Goal: Transaction & Acquisition: Book appointment/travel/reservation

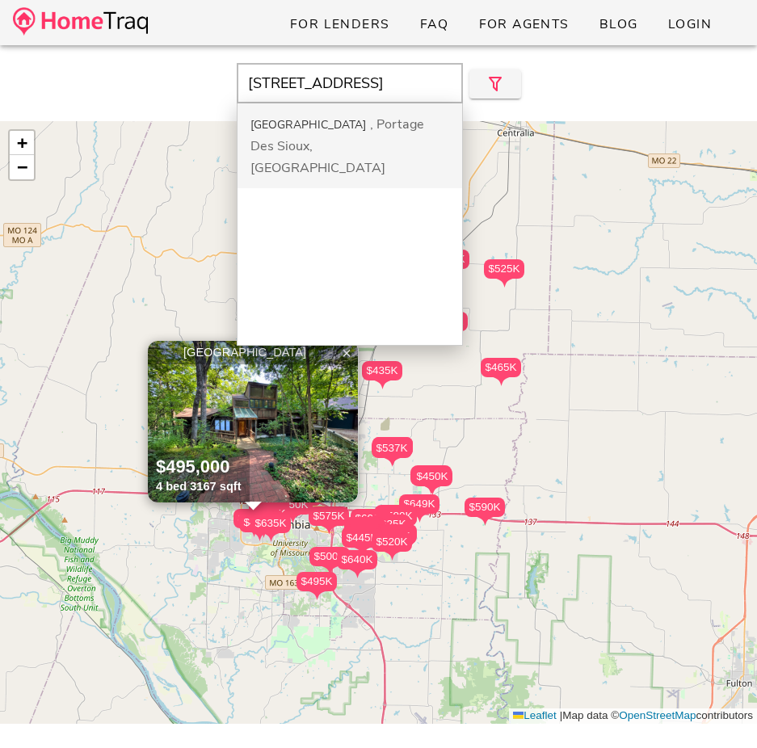
click at [308, 117] on div "[GEOGRAPHIC_DATA]" at bounding box center [307, 124] width 115 height 15
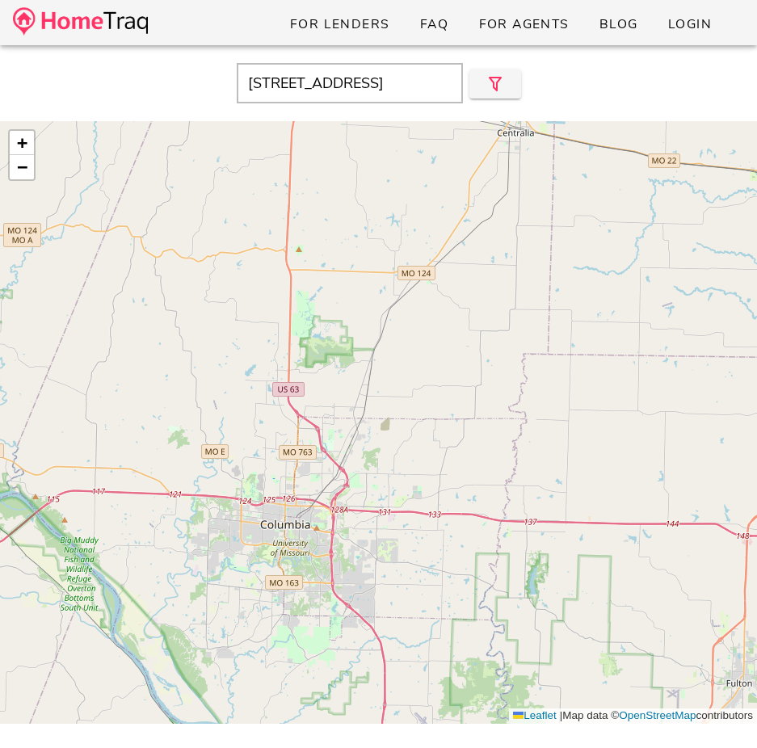
click at [306, 75] on input "1420 Church St, Portage Des Sioux, MO, 63373" at bounding box center [350, 83] width 226 height 40
drag, startPoint x: 418, startPoint y: 88, endPoint x: 251, endPoint y: 85, distance: 166.4
click at [253, 85] on input "1420 Church St, Portage Des Sioux, MO, 63373" at bounding box center [350, 83] width 226 height 40
drag, startPoint x: 349, startPoint y: 82, endPoint x: 123, endPoint y: 53, distance: 228.0
click at [138, 54] on div "1es Sioux, MO, 63373 Close" at bounding box center [378, 82] width 757 height 69
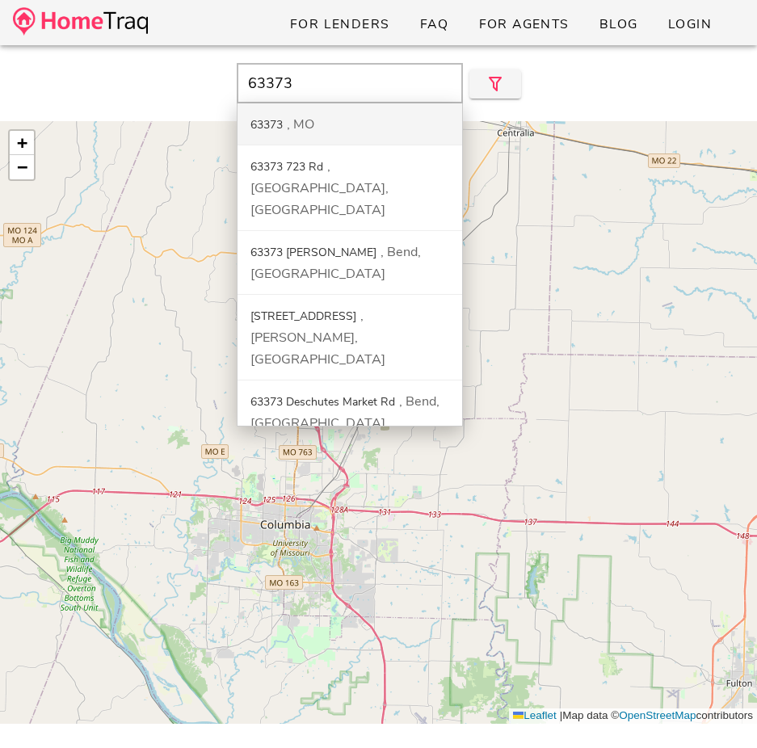
click at [254, 121] on div "63373" at bounding box center [266, 124] width 32 height 15
type input "63373, MO"
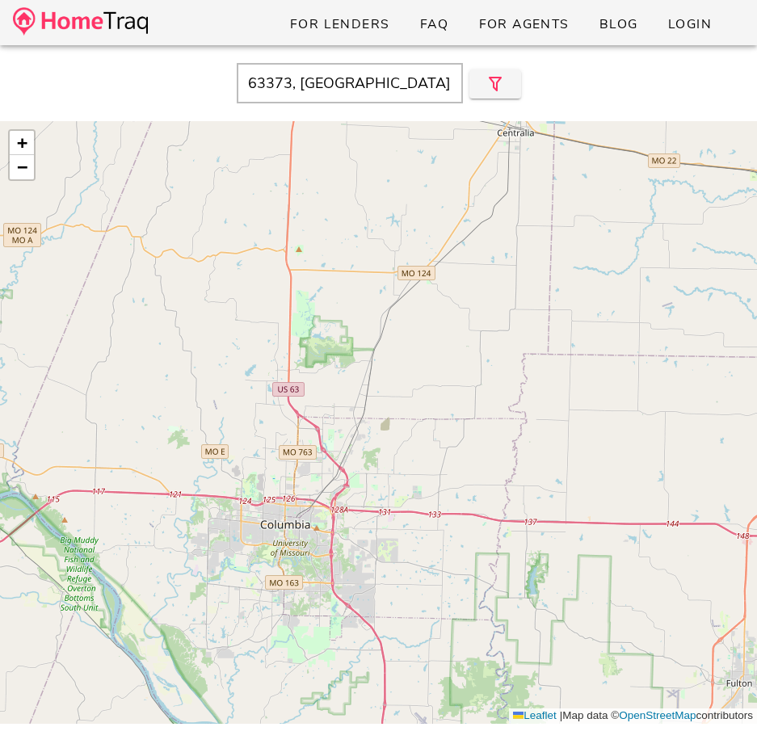
click at [136, 33] on img at bounding box center [80, 21] width 135 height 28
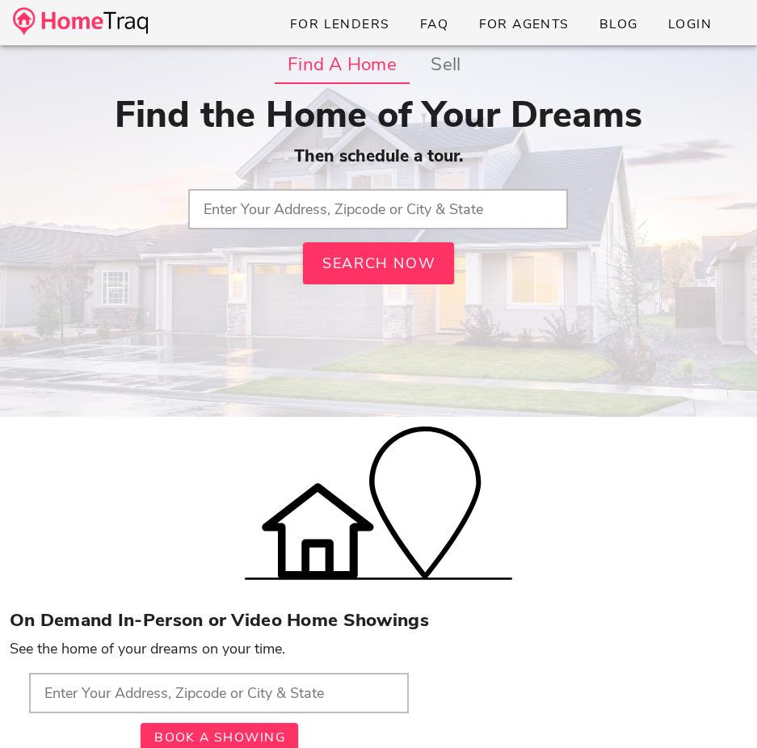
click at [285, 216] on input "text" at bounding box center [378, 209] width 380 height 40
paste input "[STREET_ADDRESS]"
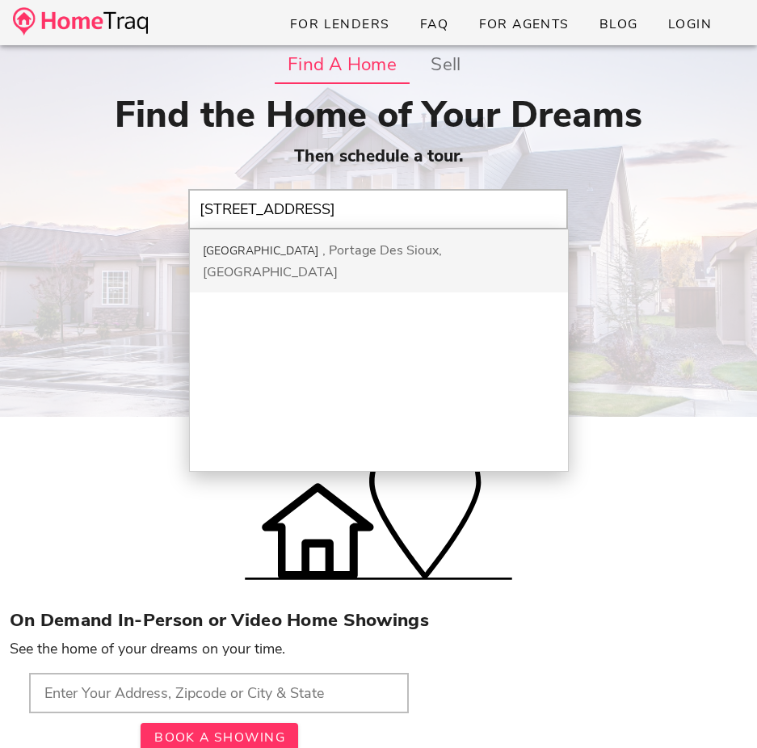
click at [284, 239] on div "[STREET_ADDRESS]" at bounding box center [379, 260] width 378 height 63
type input "[STREET_ADDRESS]"
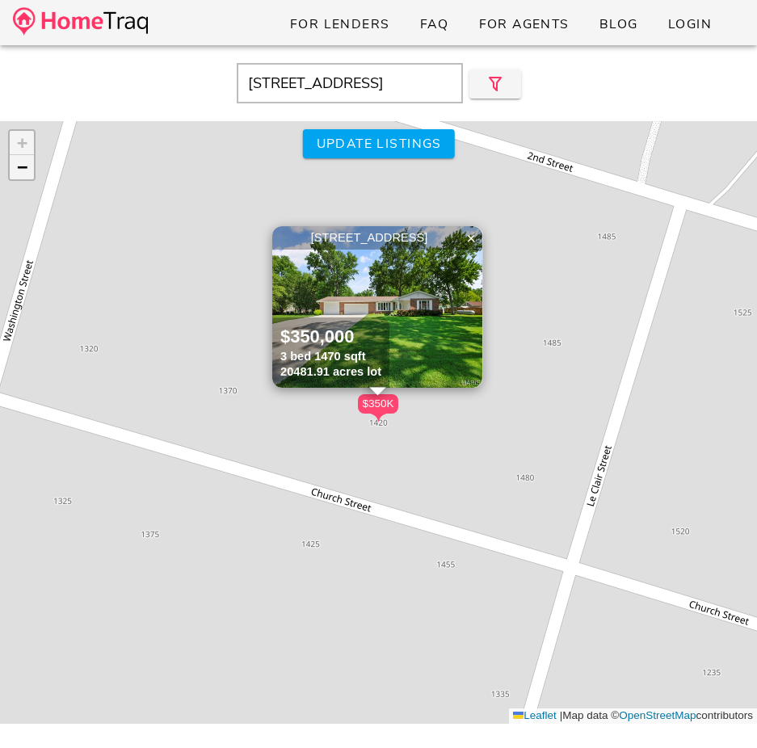
click at [25, 171] on span "−" at bounding box center [22, 167] width 10 height 20
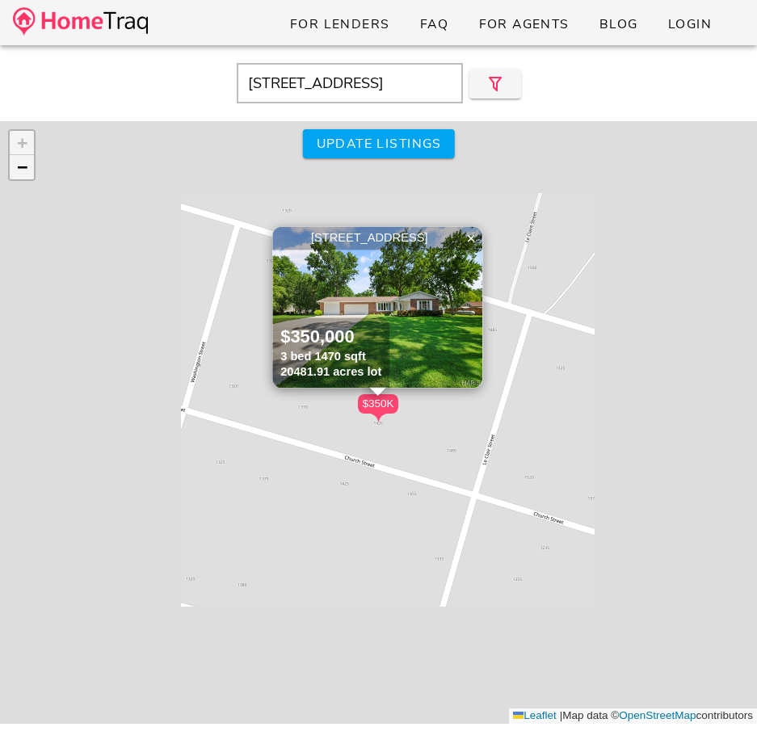
click at [25, 171] on span "−" at bounding box center [22, 167] width 10 height 20
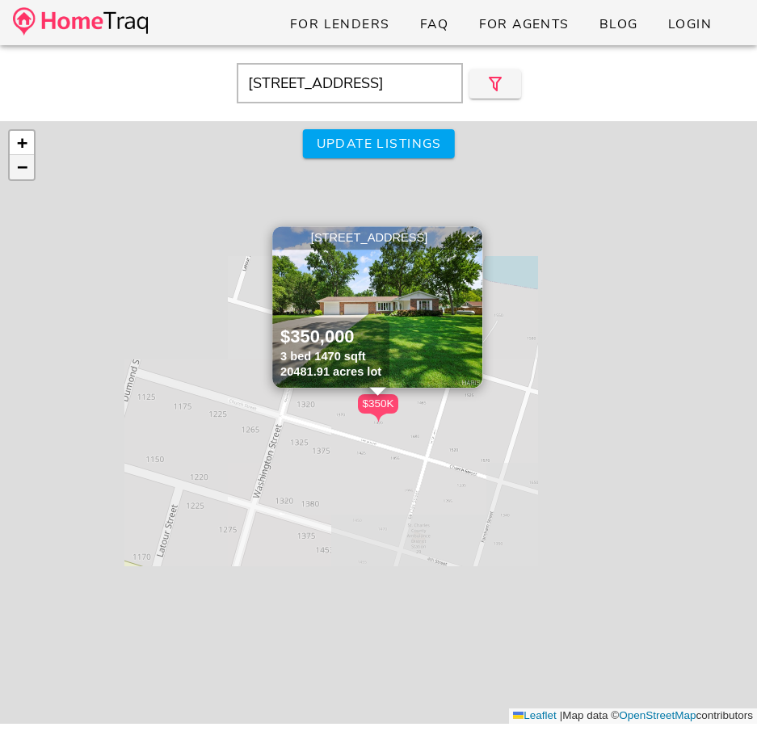
click at [25, 171] on span "−" at bounding box center [22, 167] width 10 height 20
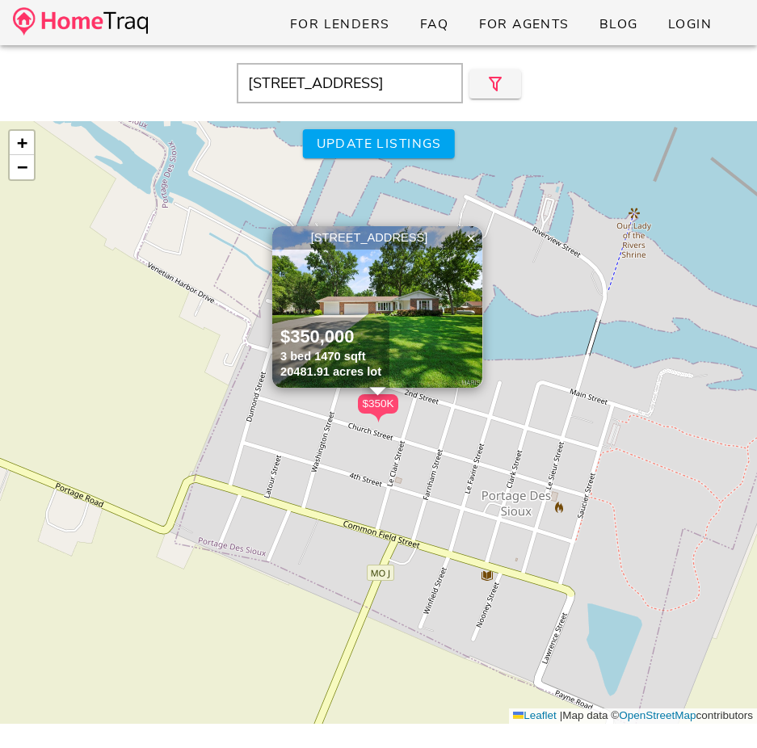
click at [386, 317] on img at bounding box center [377, 307] width 210 height 162
click at [0, 0] on div "For Lenders FAQ For Agents Blog Login 1420 Church St, Portage Des Sioux, MO, 63…" at bounding box center [378, 473] width 757 height 946
click at [467, 233] on span "×" at bounding box center [471, 238] width 10 height 18
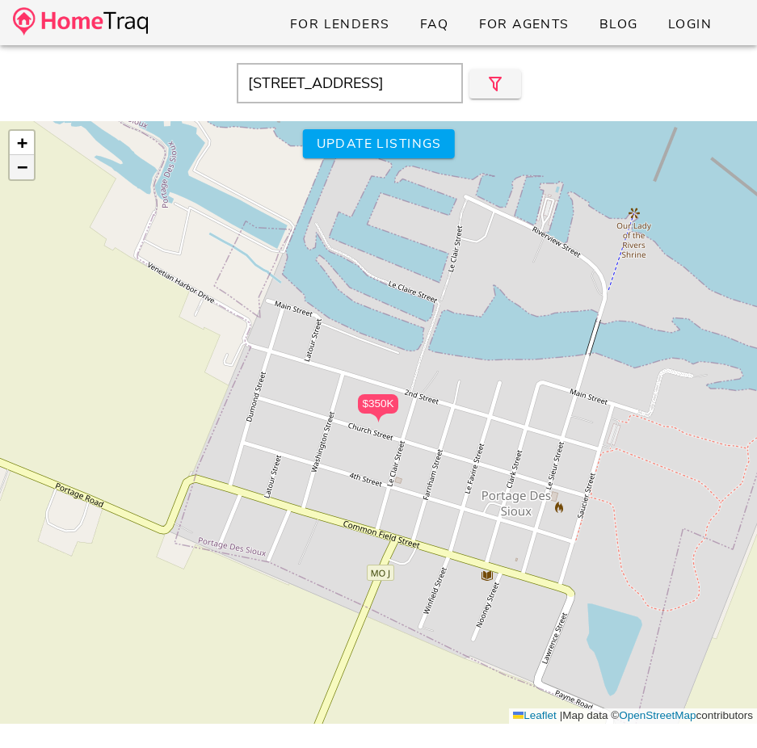
click at [27, 162] on span "−" at bounding box center [22, 167] width 10 height 20
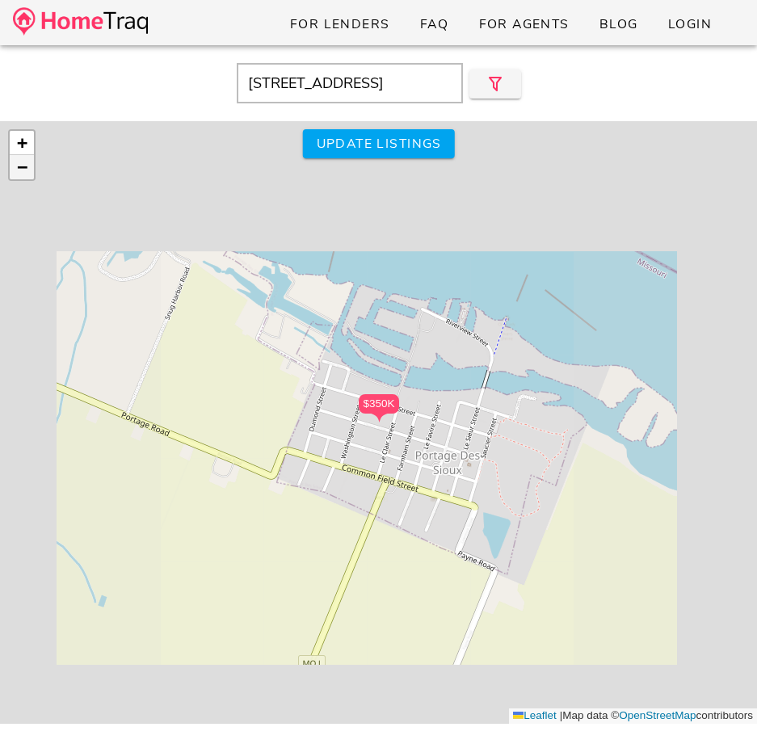
click at [27, 162] on span "−" at bounding box center [22, 167] width 10 height 20
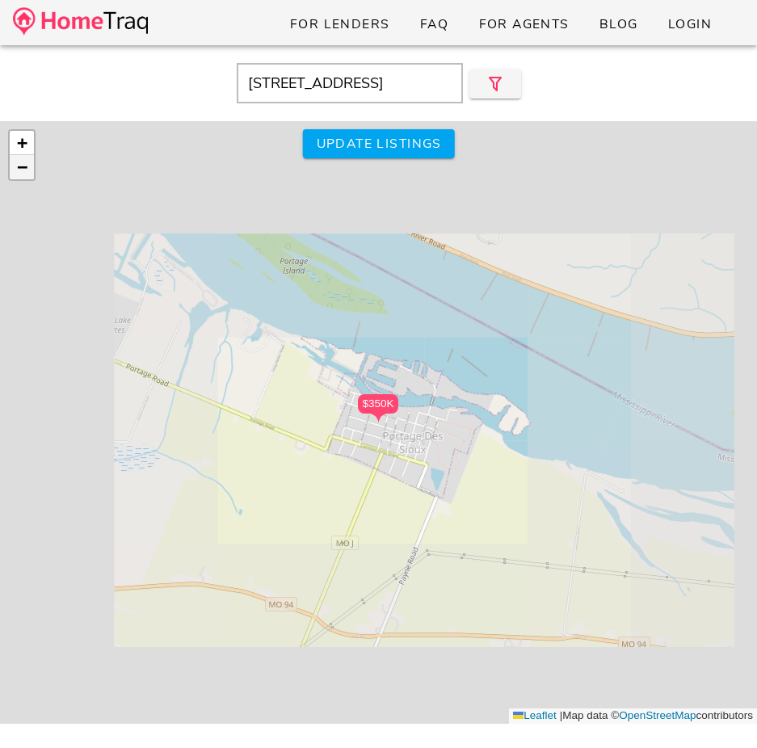
click at [27, 162] on span "−" at bounding box center [22, 167] width 10 height 20
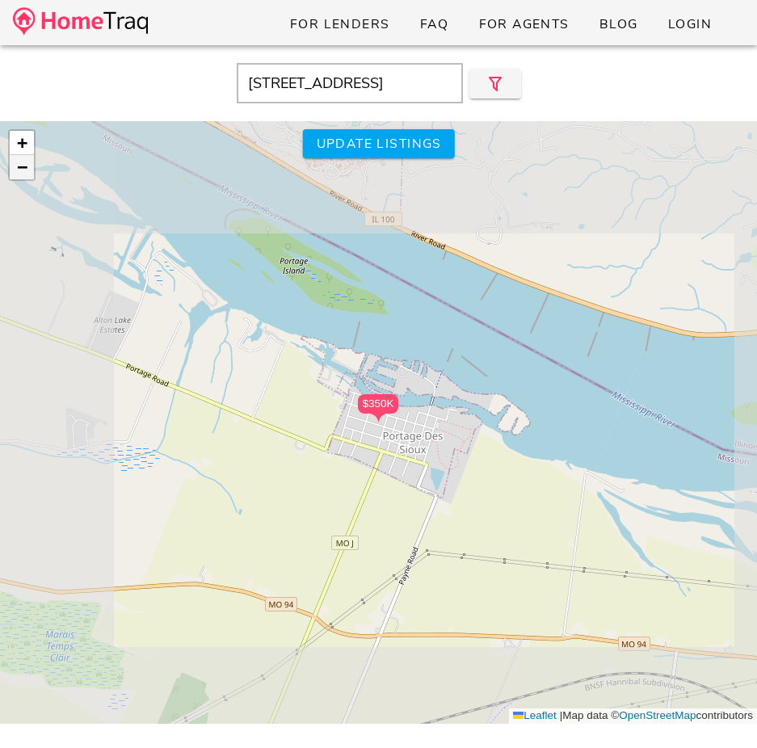
click at [27, 162] on span "−" at bounding box center [22, 167] width 10 height 20
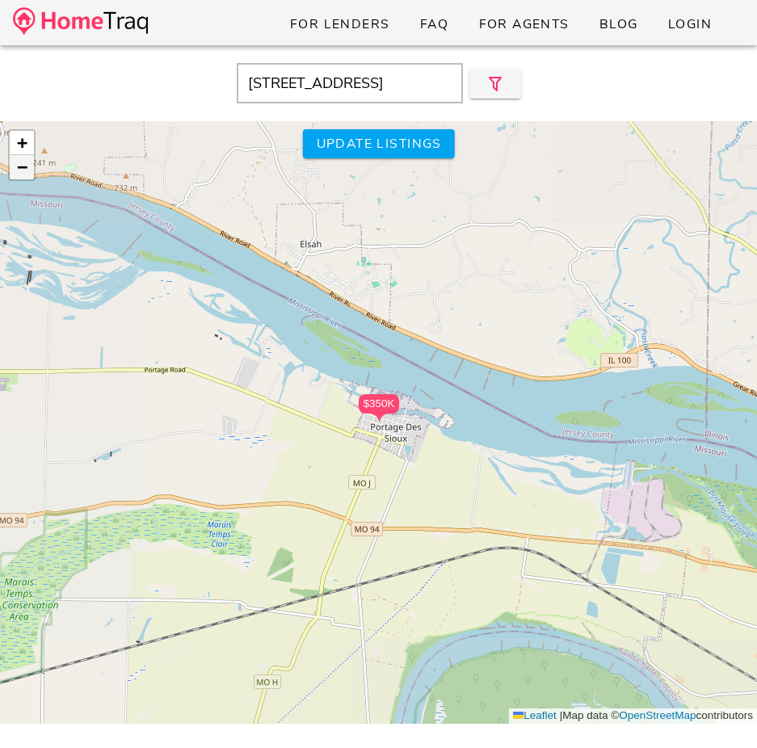
click at [27, 162] on span "−" at bounding box center [22, 167] width 10 height 20
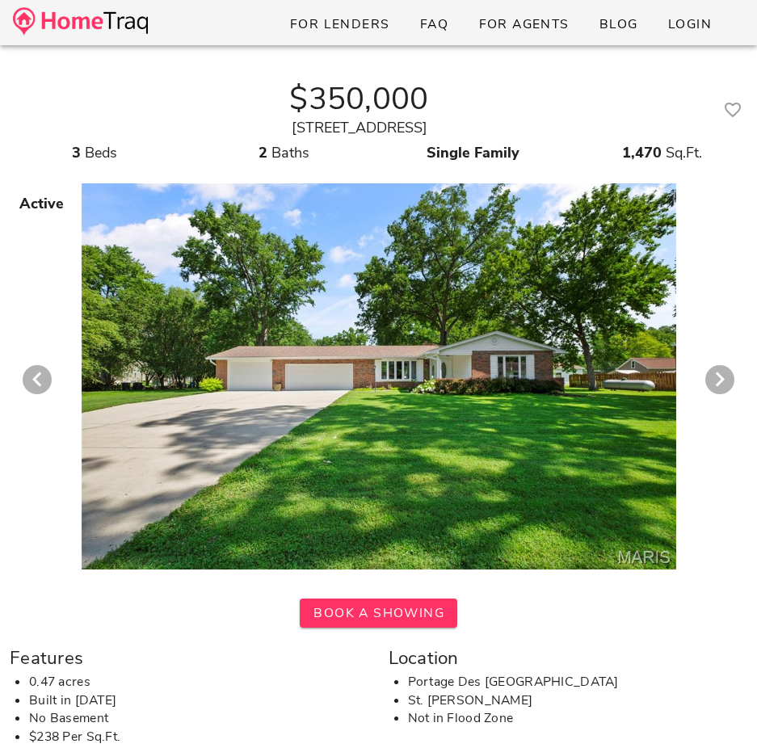
click at [399, 418] on div at bounding box center [378, 372] width 827 height 396
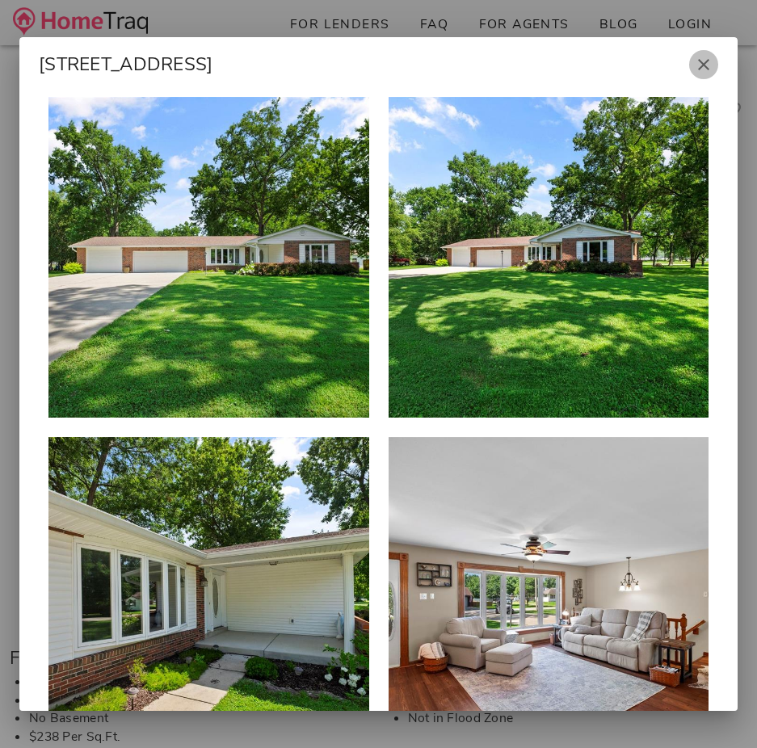
click at [705, 61] on icon "button" at bounding box center [703, 64] width 19 height 19
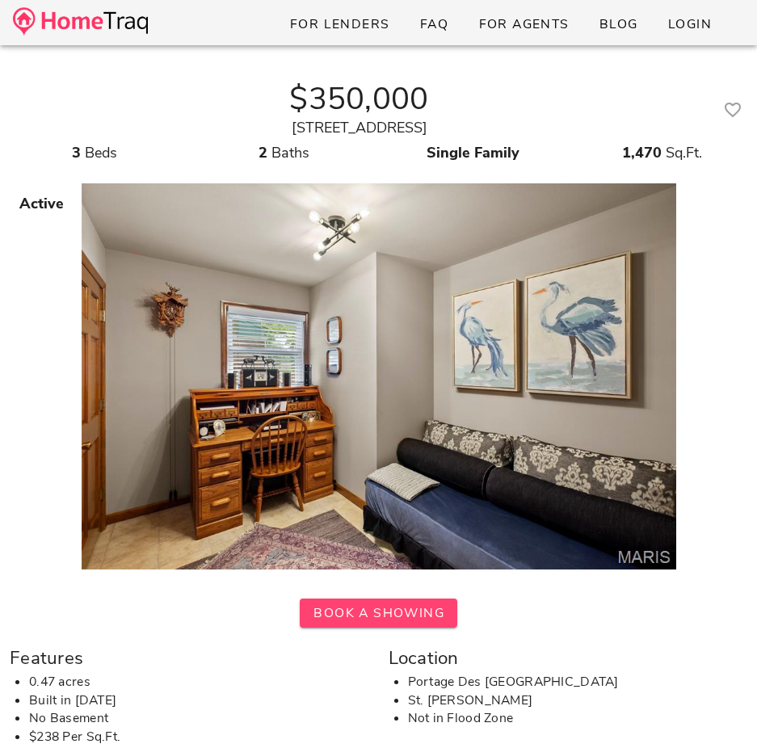
click at [409, 618] on span "Book A Showing" at bounding box center [379, 613] width 132 height 18
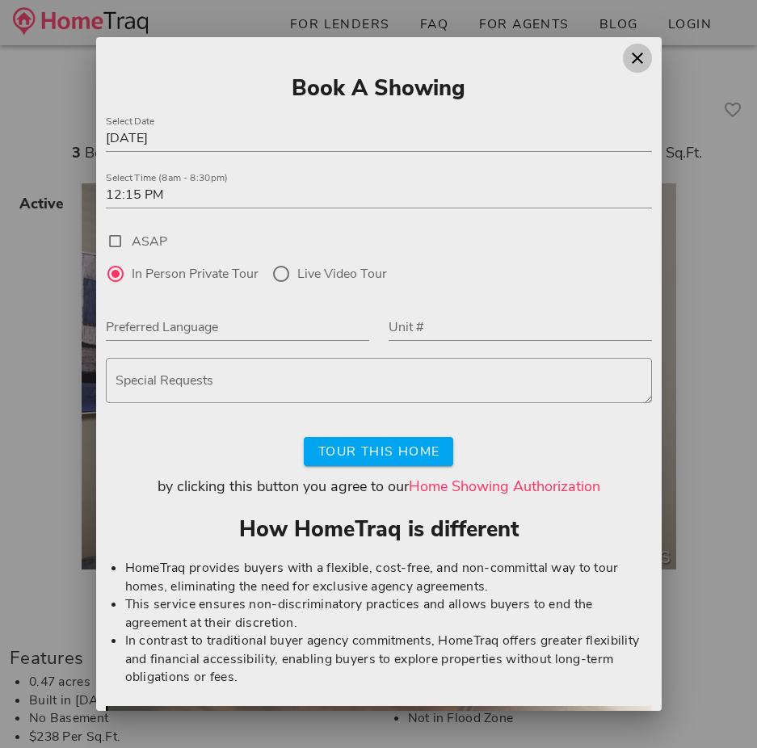
click at [632, 48] on icon "button" at bounding box center [637, 57] width 19 height 19
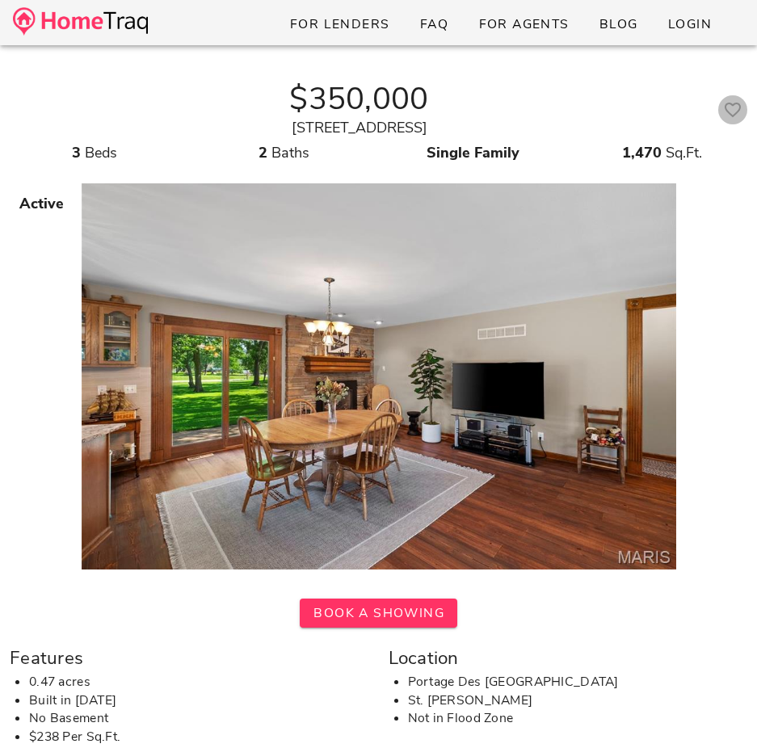
click at [729, 115] on icon "button" at bounding box center [732, 109] width 19 height 19
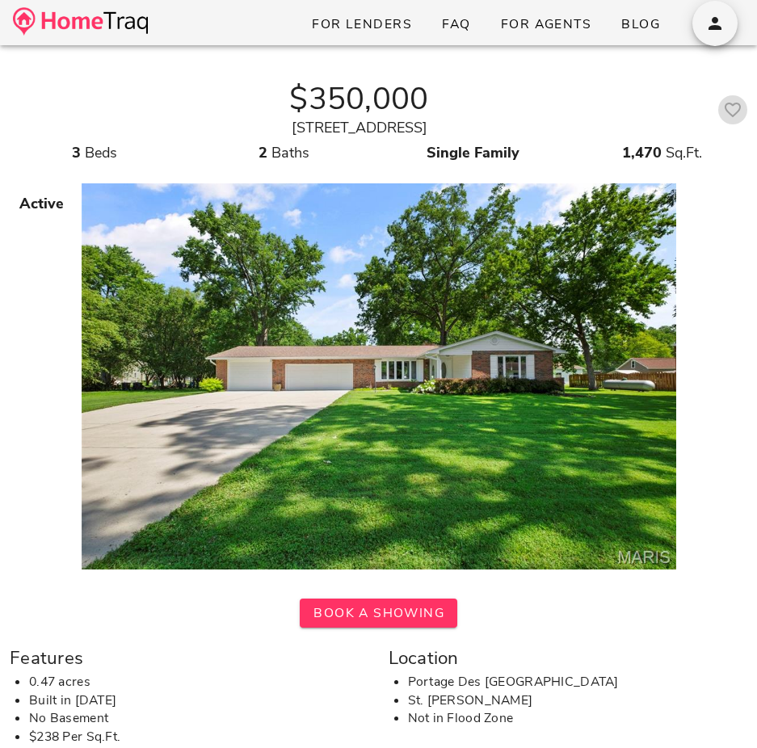
click at [733, 106] on icon "button" at bounding box center [732, 109] width 19 height 19
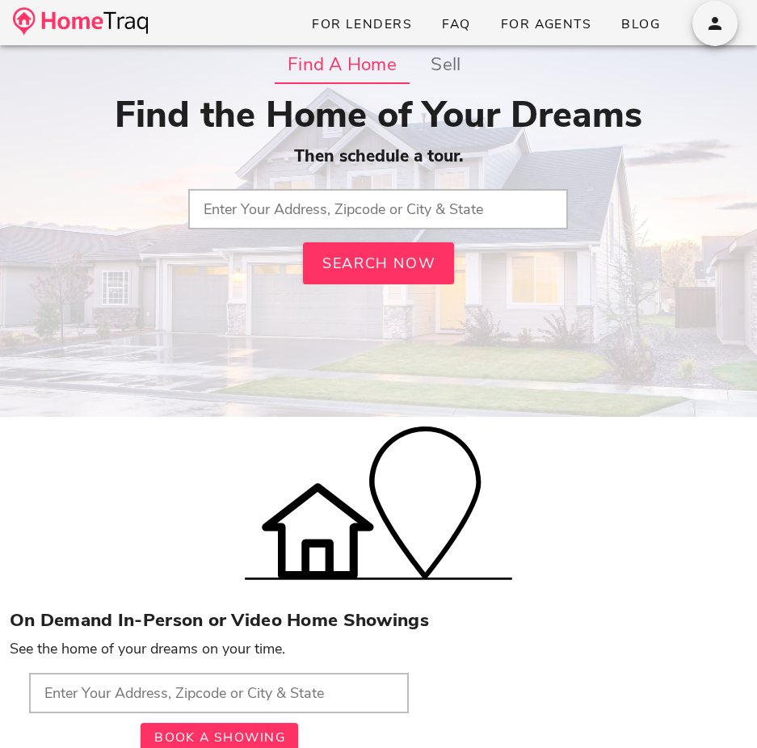
click at [353, 220] on input "text" at bounding box center [378, 209] width 380 height 40
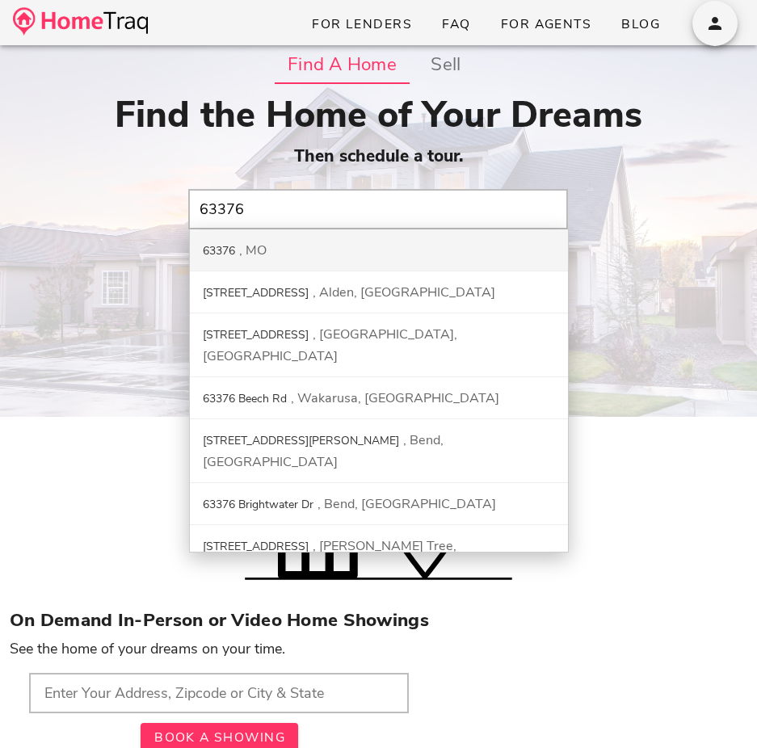
click at [407, 237] on div "63376 MO" at bounding box center [379, 250] width 378 height 42
type input "63376, MO"
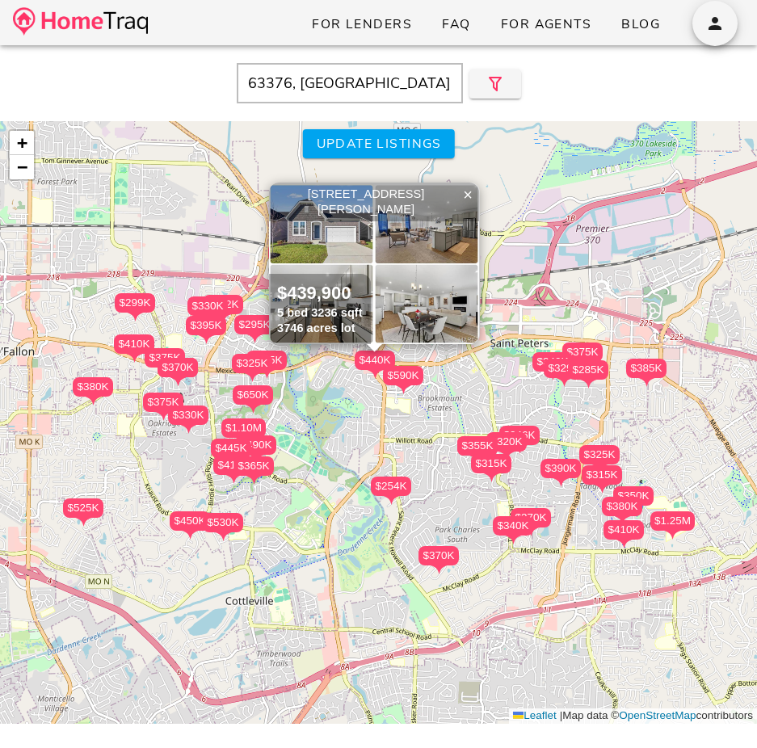
click at [287, 82] on input "63376, MO" at bounding box center [350, 83] width 226 height 40
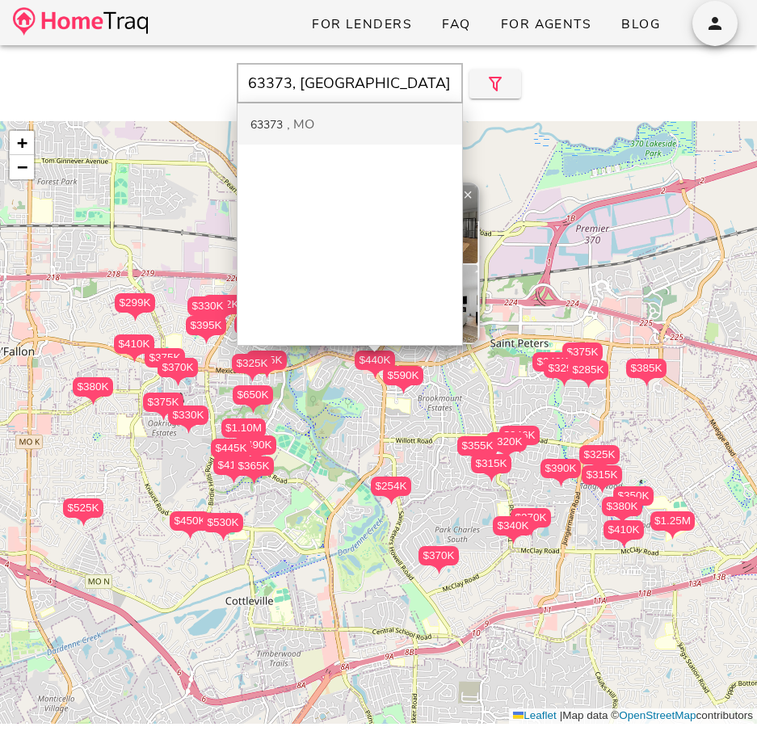
click at [298, 127] on div "MO" at bounding box center [300, 124] width 27 height 18
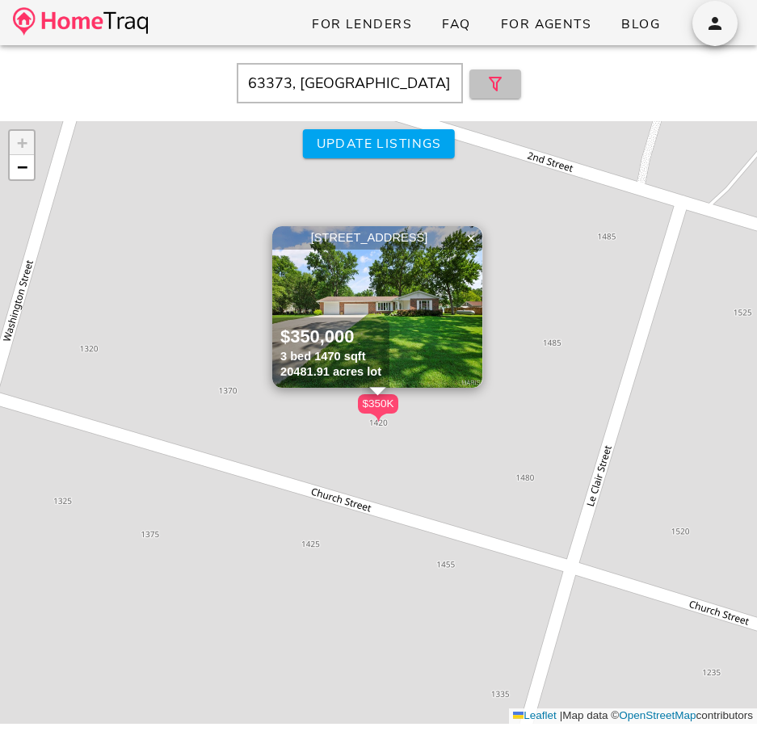
click at [490, 81] on icon "button" at bounding box center [494, 83] width 19 height 19
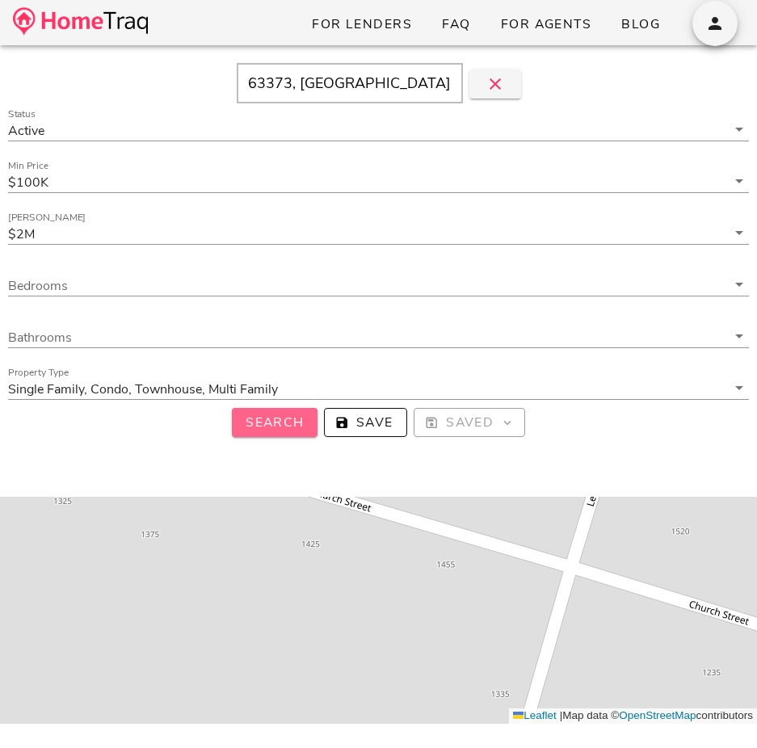
click at [296, 425] on span "Search" at bounding box center [275, 423] width 60 height 18
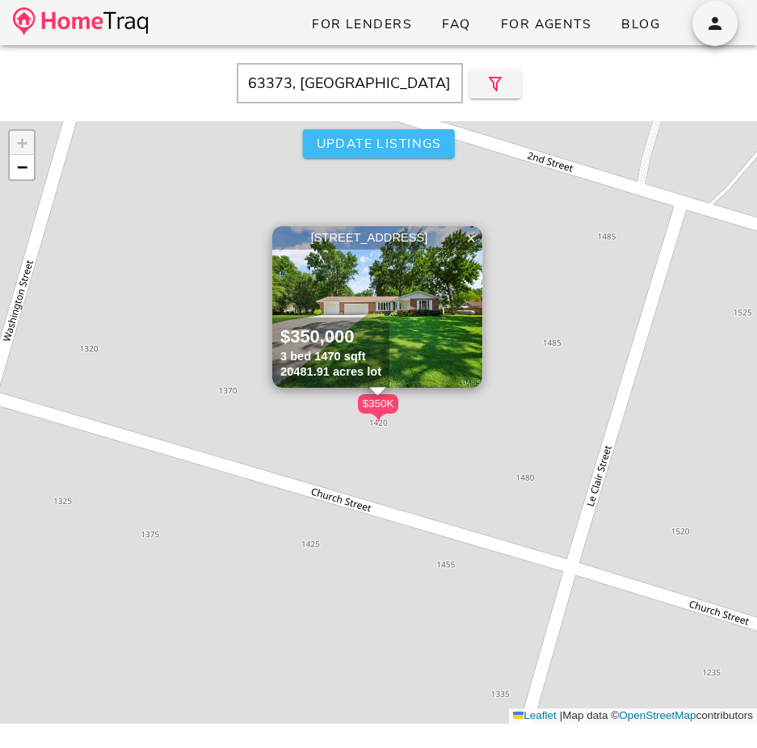
click at [394, 132] on button "Update listings" at bounding box center [378, 143] width 152 height 29
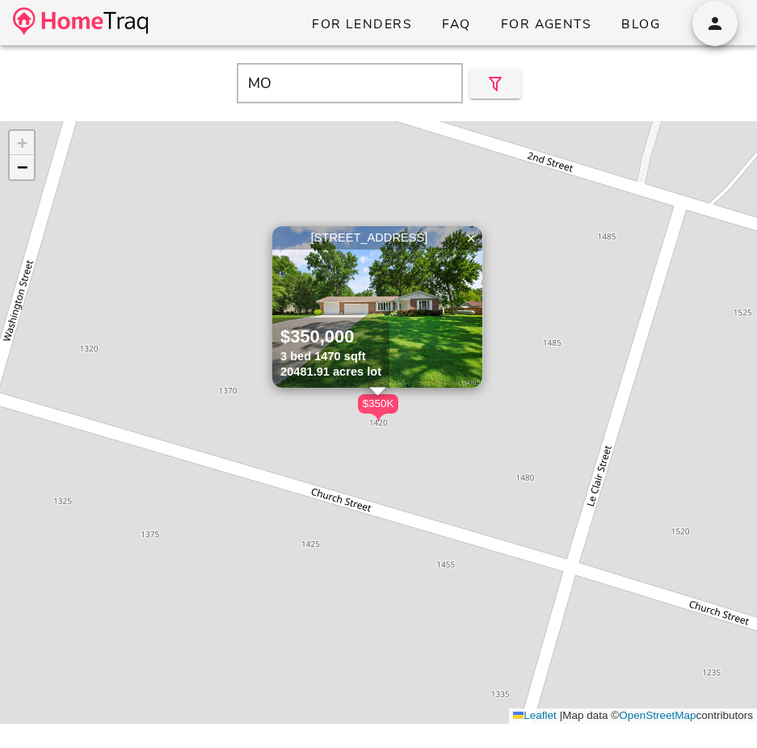
click at [21, 168] on span "−" at bounding box center [22, 167] width 10 height 20
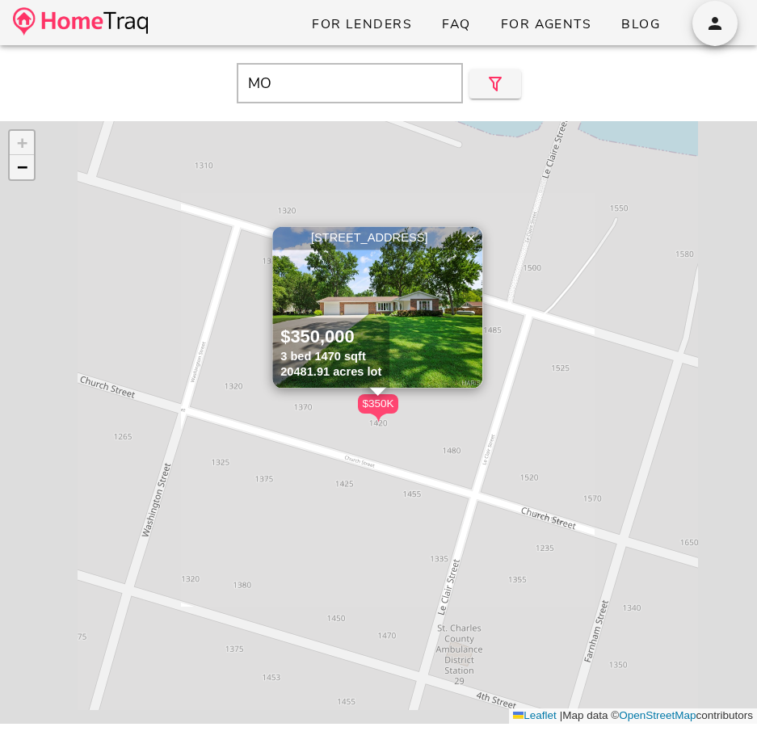
click at [21, 168] on span "−" at bounding box center [22, 167] width 10 height 20
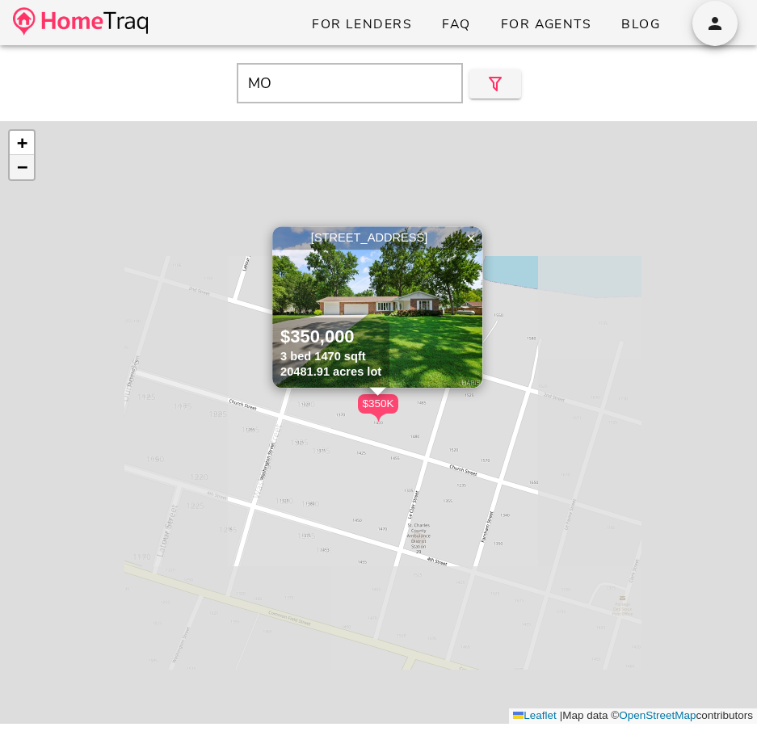
click at [21, 168] on span "−" at bounding box center [22, 167] width 10 height 20
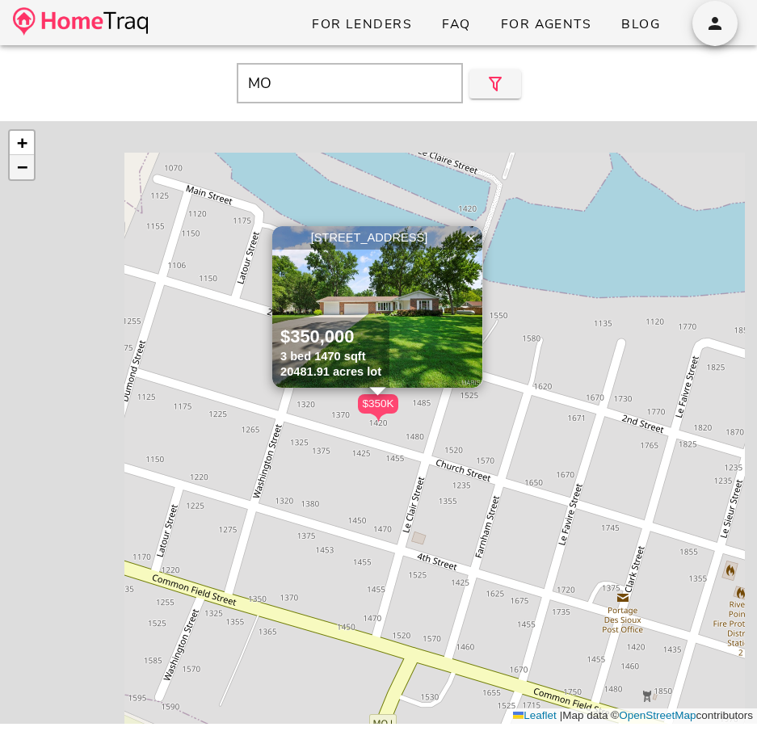
click at [21, 168] on span "−" at bounding box center [22, 167] width 10 height 20
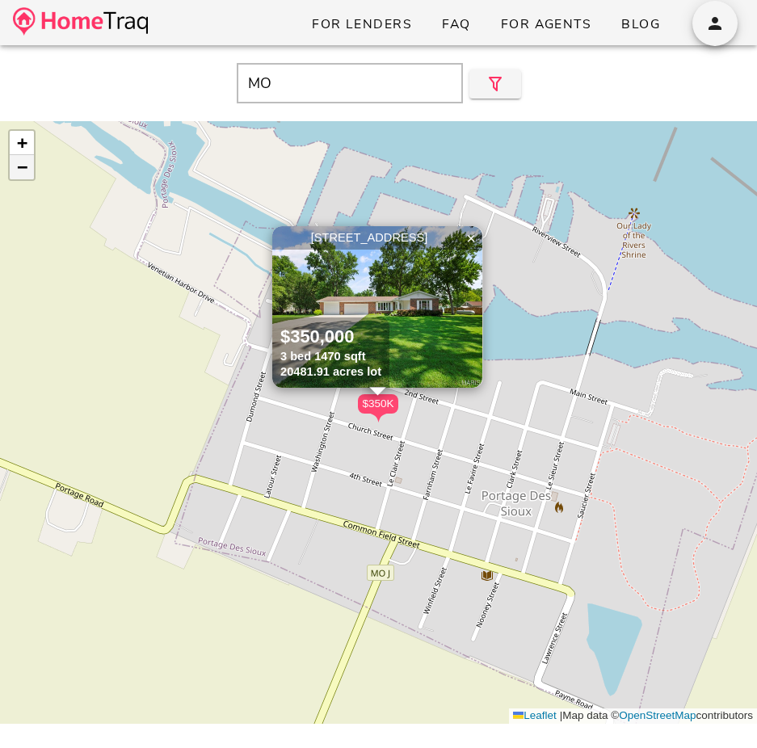
click at [21, 168] on span "−" at bounding box center [22, 167] width 10 height 20
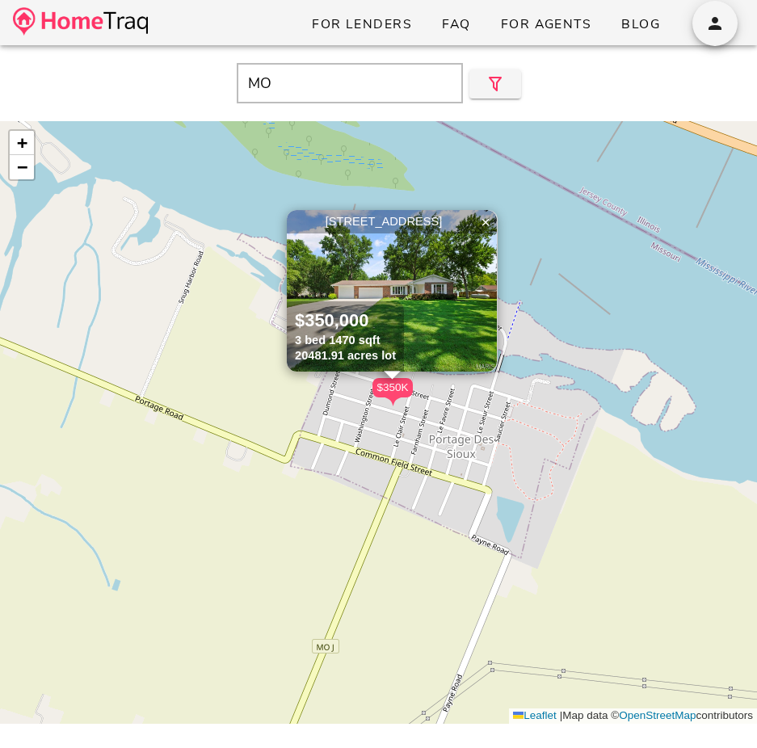
drag, startPoint x: 557, startPoint y: 308, endPoint x: 577, endPoint y: 289, distance: 26.8
click at [576, 290] on div "$350K 1420 Church Street, Portage Des Sioux MO 63373 $350,000 3 bed 1470 sqft 2…" at bounding box center [378, 422] width 757 height 603
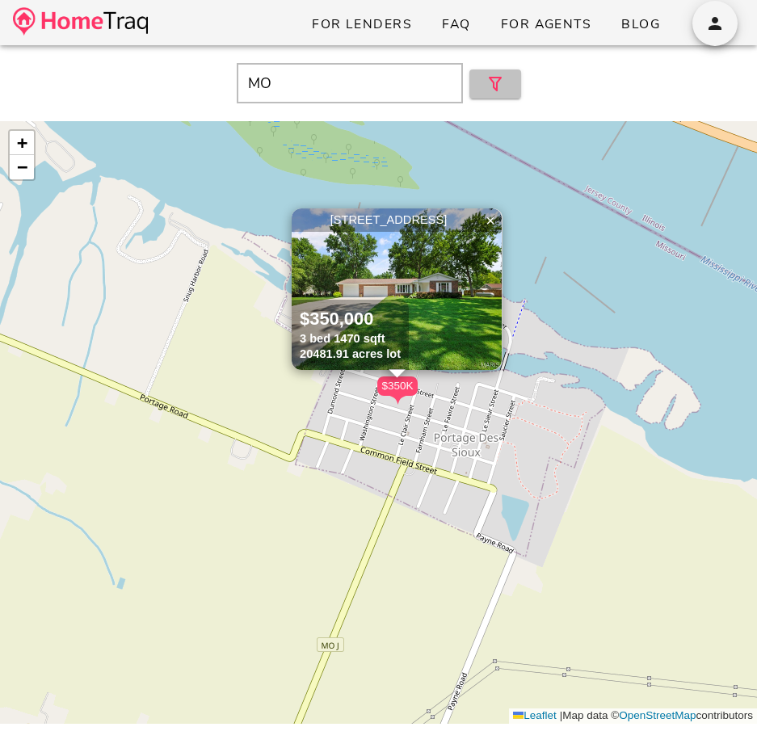
click at [499, 97] on button "button" at bounding box center [495, 83] width 52 height 29
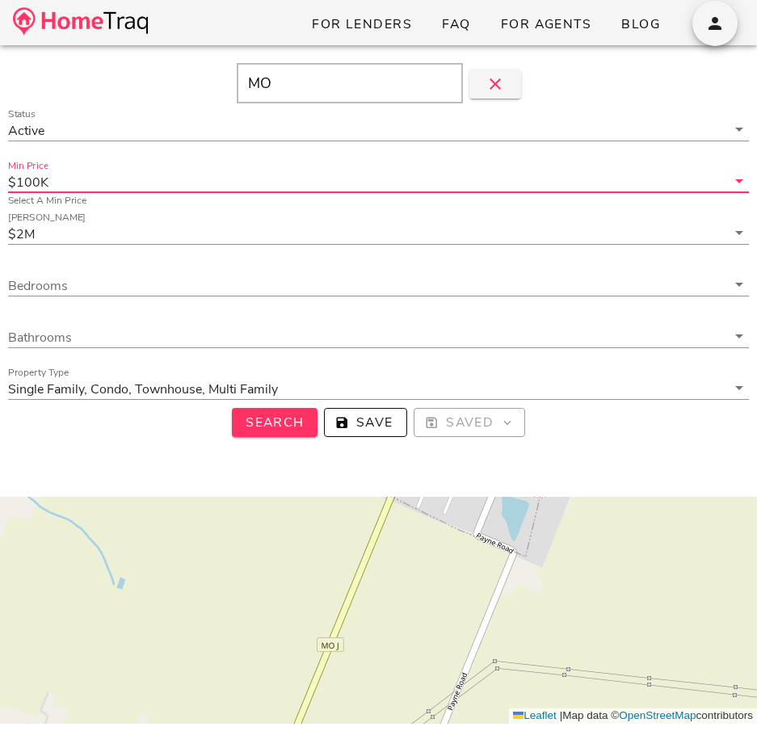
click at [531, 171] on input "Min Price" at bounding box center [389, 181] width 674 height 21
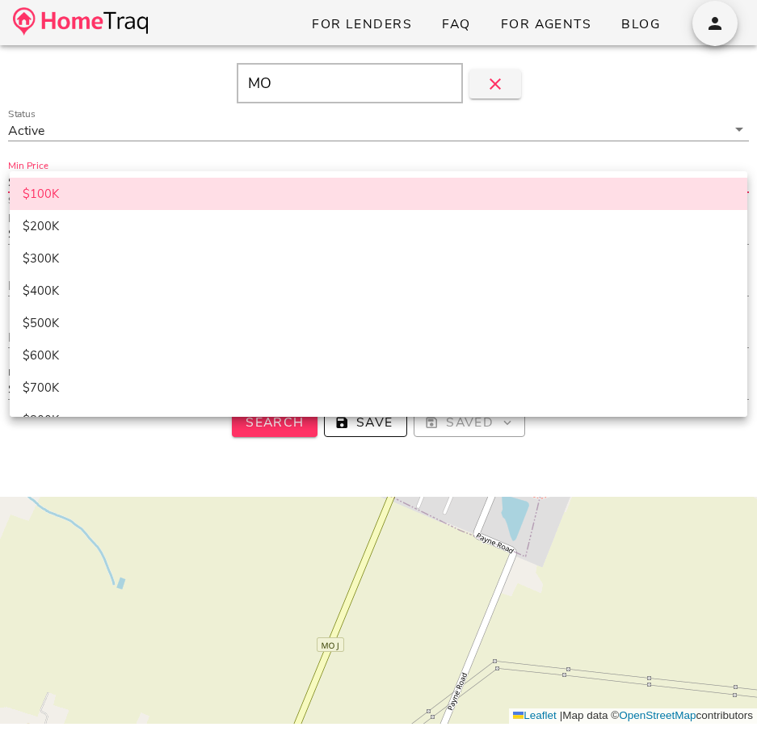
click at [531, 171] on div "$100K $200K $300K $400K $500K $600K $700K $800K $900K $1M $1.25M $1.5M $1.75M $…" at bounding box center [378, 500] width 737 height 659
click at [488, 136] on input "Status" at bounding box center [387, 130] width 678 height 21
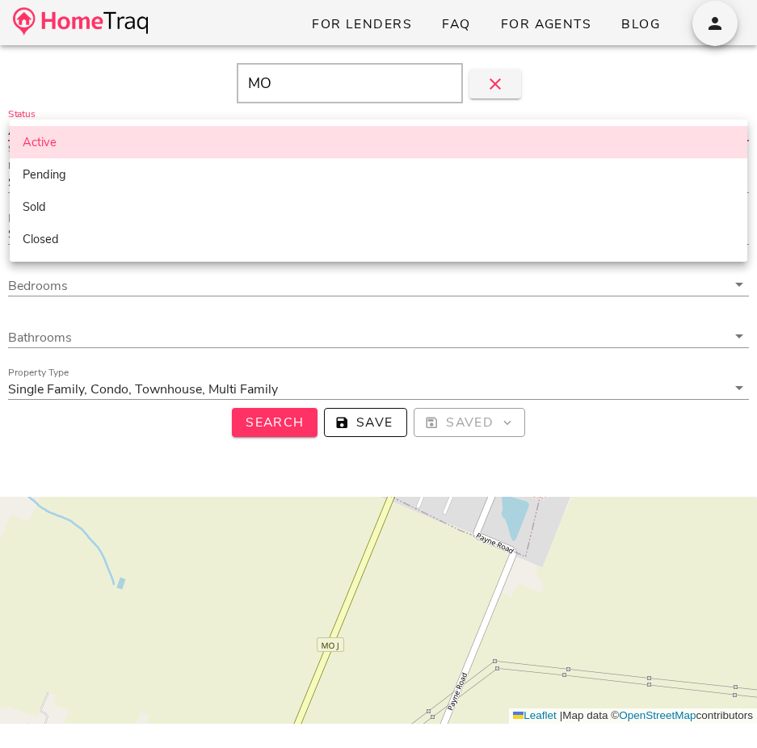
click at [457, 153] on div "Active" at bounding box center [379, 141] width 712 height 27
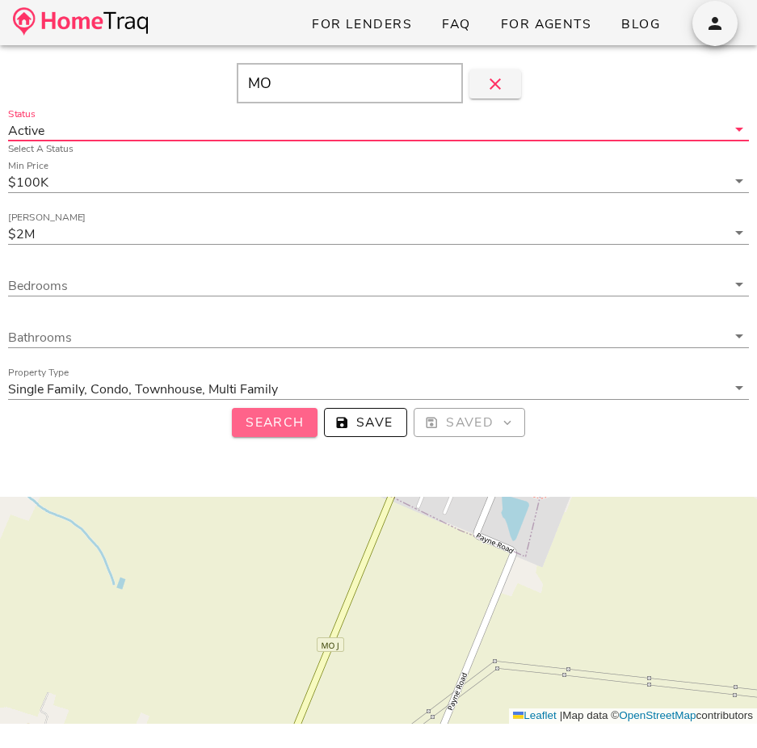
click at [299, 420] on span "Search" at bounding box center [275, 423] width 60 height 18
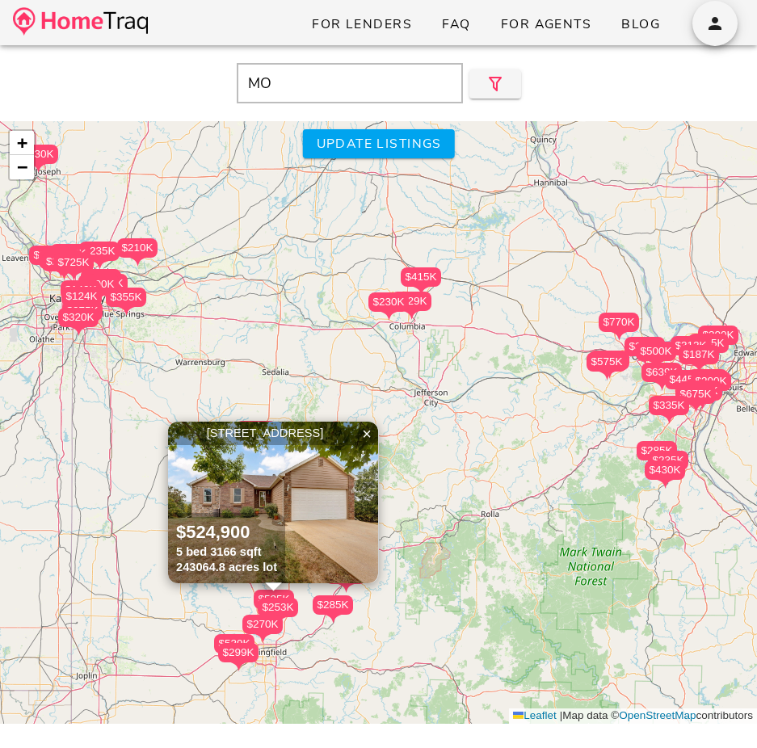
click at [360, 84] on input "MO" at bounding box center [350, 83] width 226 height 40
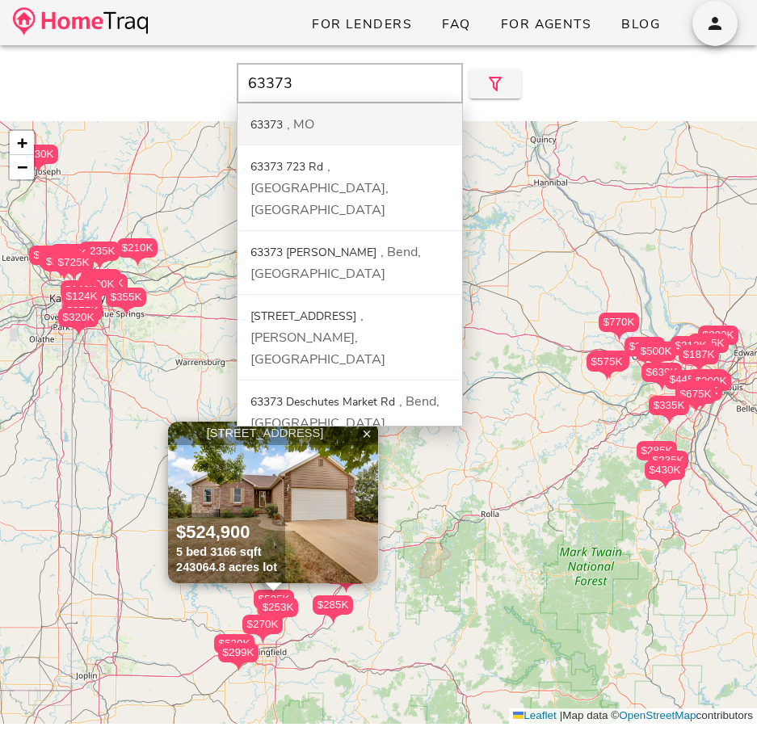
click at [355, 121] on div "63373 MO" at bounding box center [349, 124] width 225 height 42
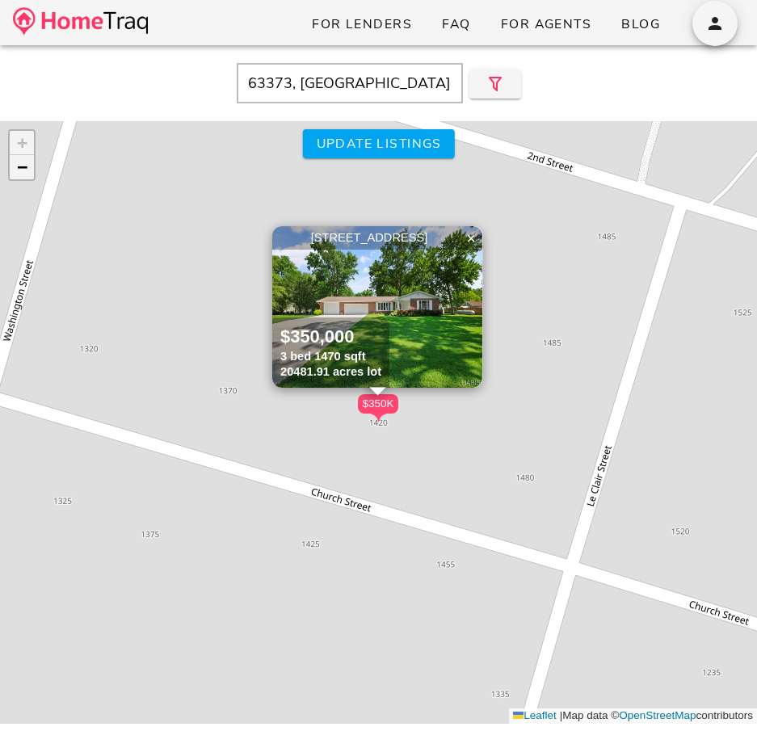
click at [22, 173] on span "−" at bounding box center [22, 167] width 10 height 20
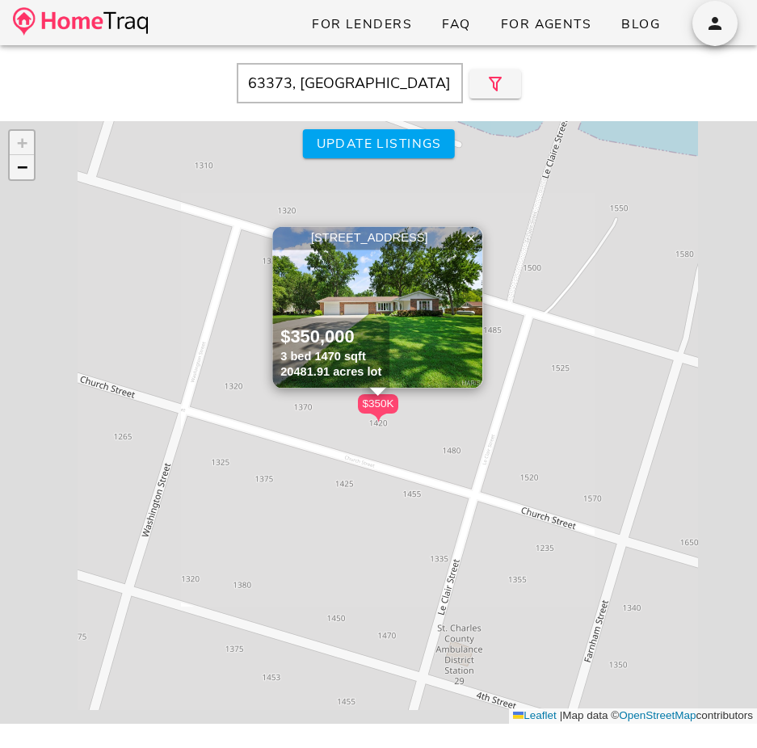
click at [22, 173] on span "−" at bounding box center [22, 167] width 10 height 20
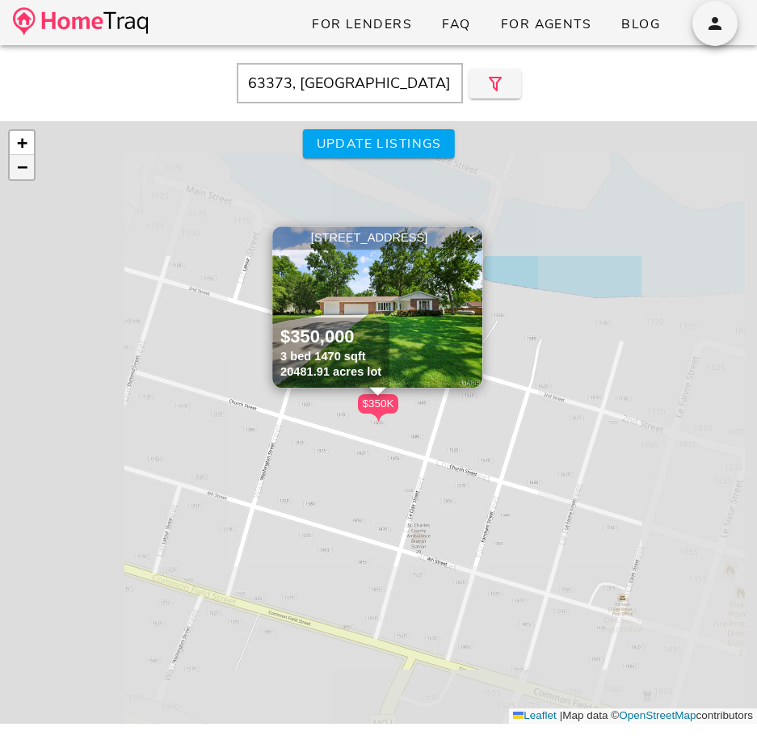
click at [22, 173] on span "−" at bounding box center [22, 167] width 10 height 20
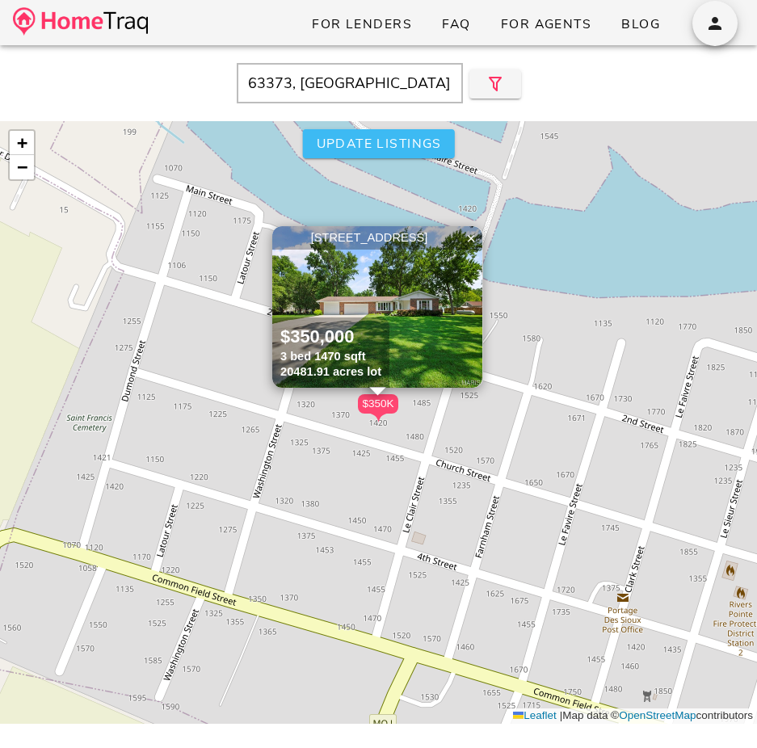
click at [440, 135] on span "Update listings" at bounding box center [378, 144] width 126 height 18
type input "MO"
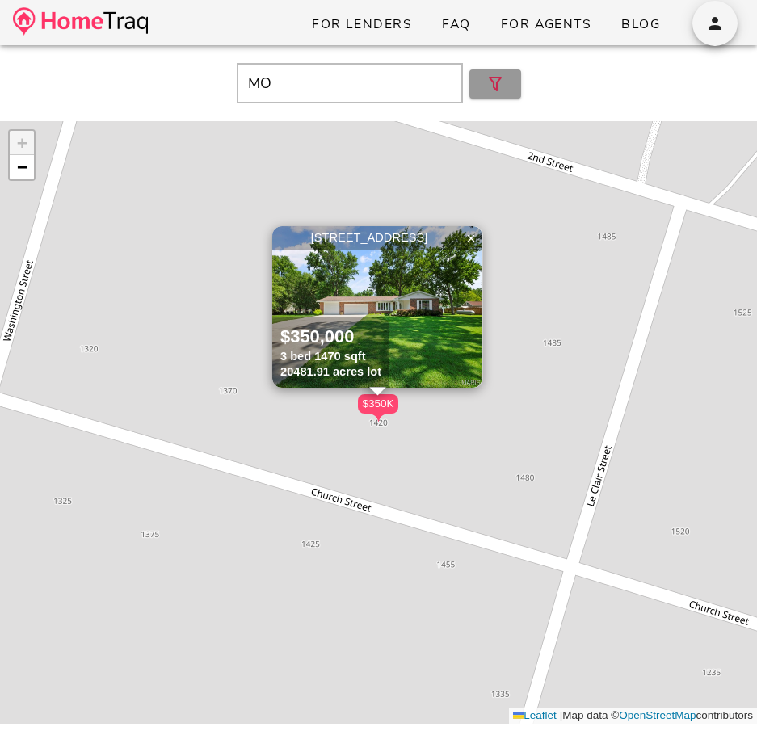
click at [488, 88] on icon "button" at bounding box center [494, 83] width 19 height 19
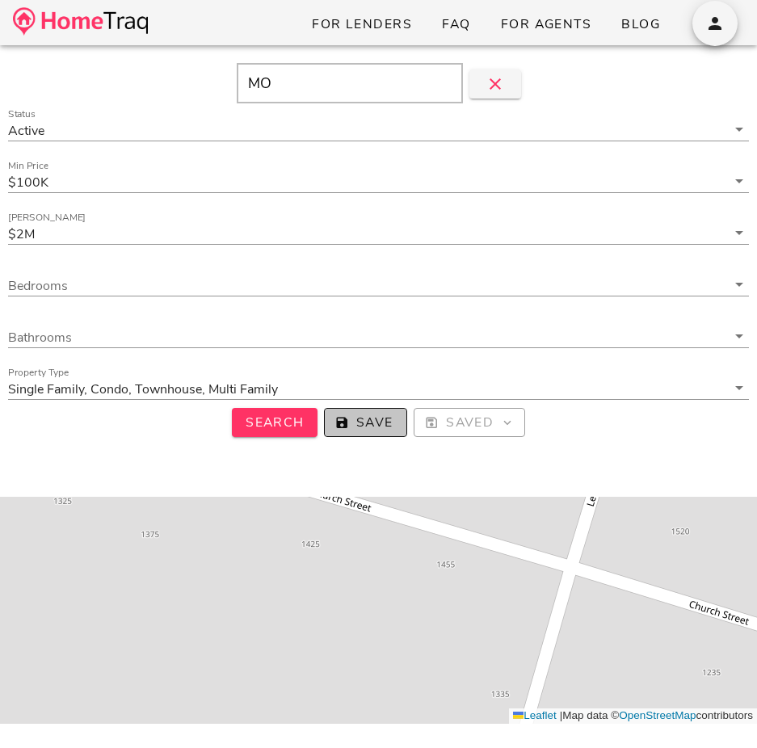
click at [345, 417] on icon "button" at bounding box center [341, 422] width 15 height 15
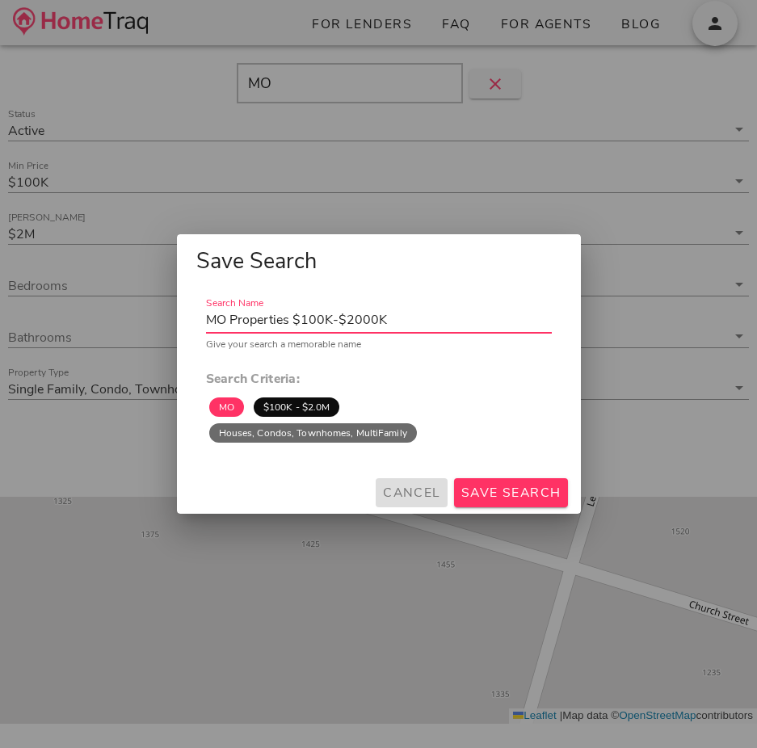
click at [415, 494] on span "Cancel" at bounding box center [411, 493] width 59 height 18
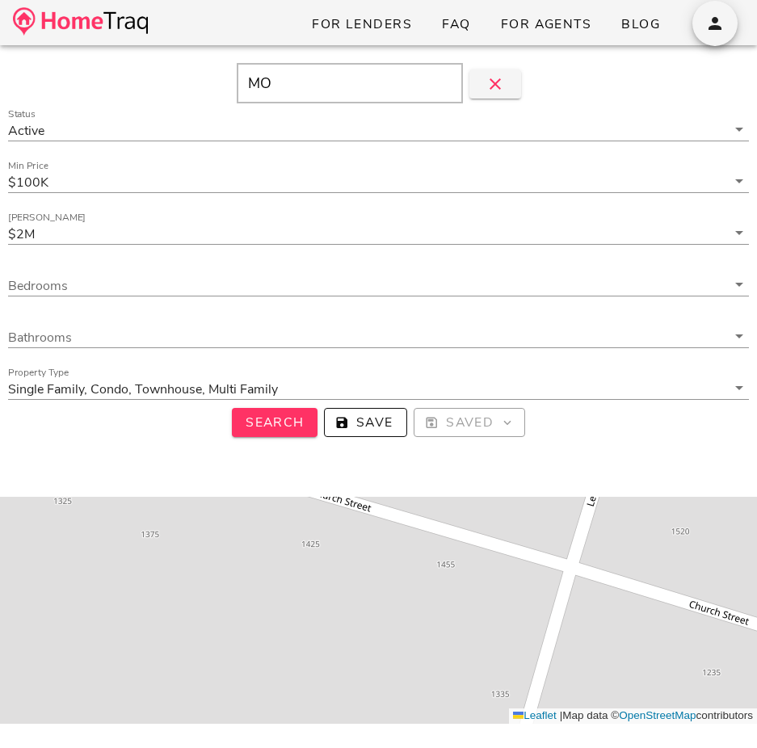
click at [342, 80] on input "MO" at bounding box center [350, 83] width 226 height 40
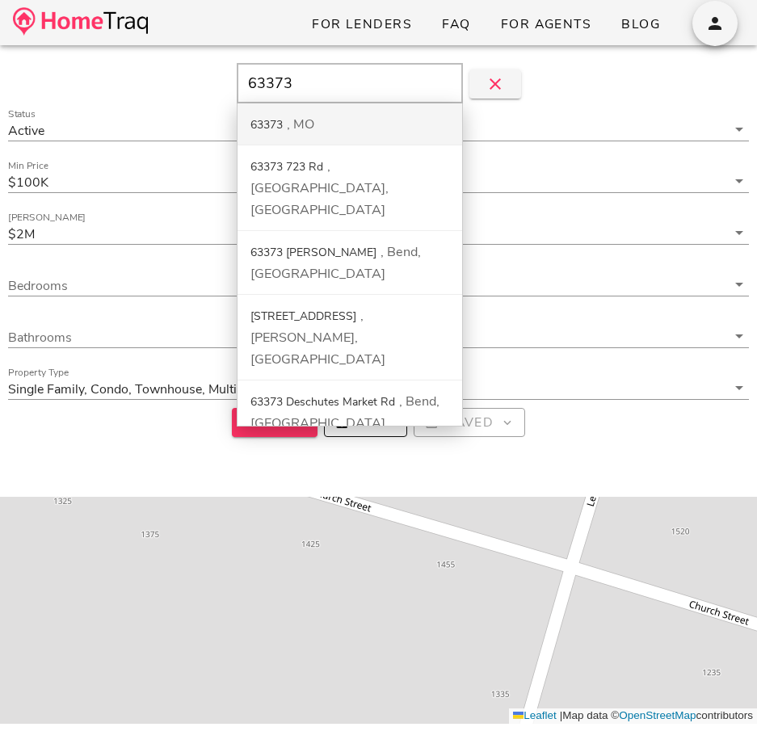
click at [292, 127] on div "MO" at bounding box center [300, 124] width 27 height 18
type input "63373, MO"
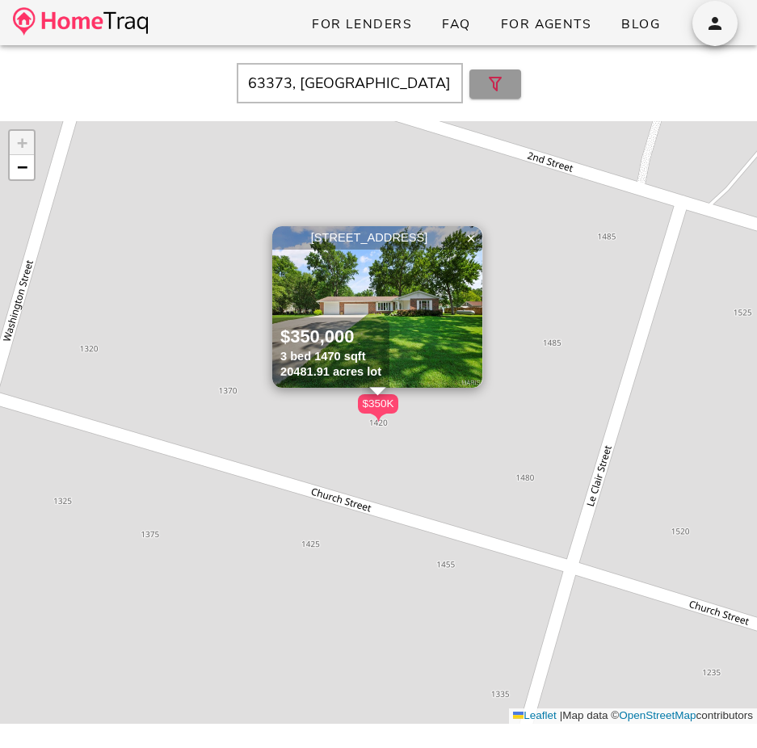
click at [514, 82] on button "button" at bounding box center [495, 83] width 52 height 29
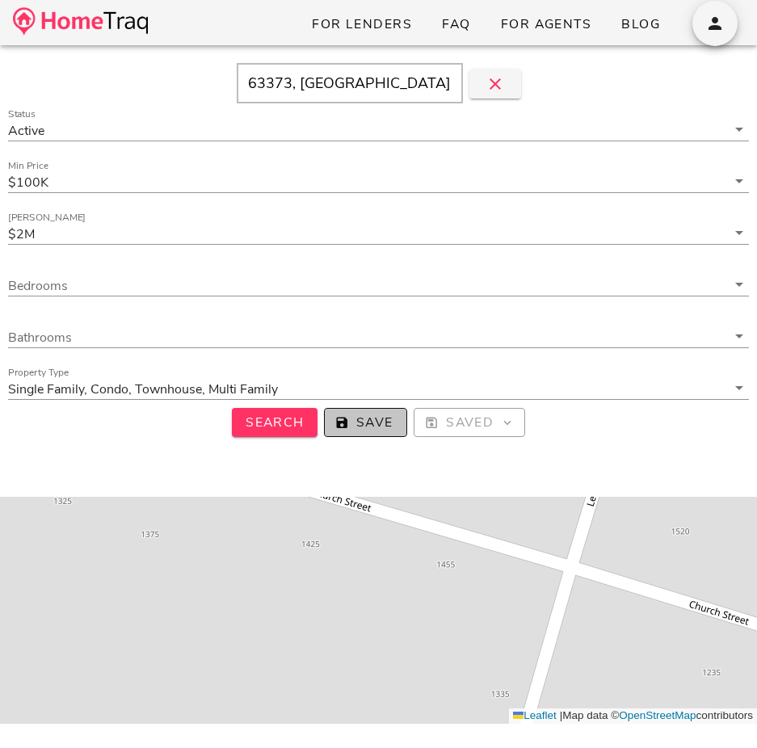
click at [389, 425] on span "Save" at bounding box center [366, 423] width 56 height 18
type input "63373 Properties $100K-$2000K"
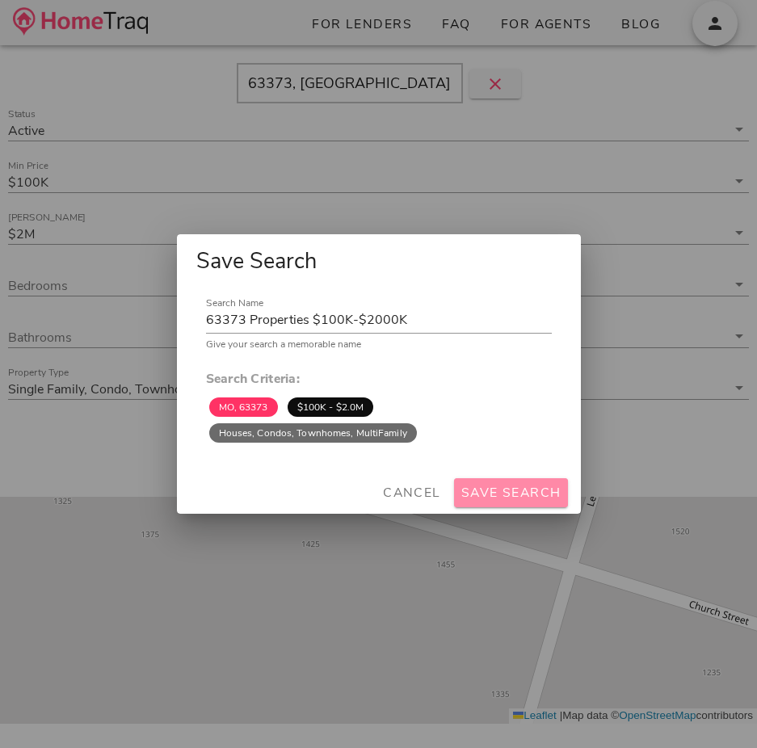
click at [490, 492] on span "Save Search" at bounding box center [510, 493] width 101 height 18
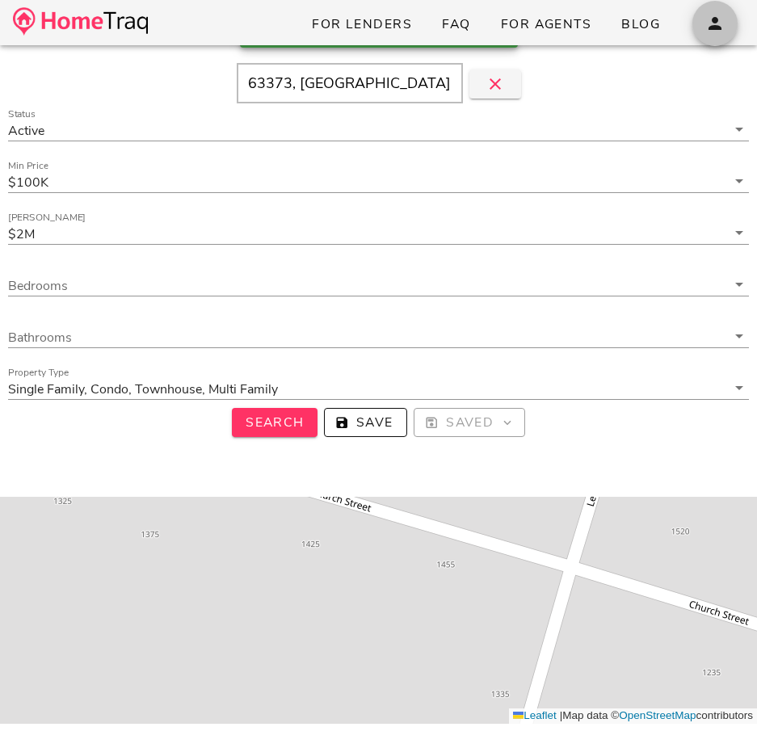
click at [720, 32] on icon "button" at bounding box center [714, 23] width 19 height 19
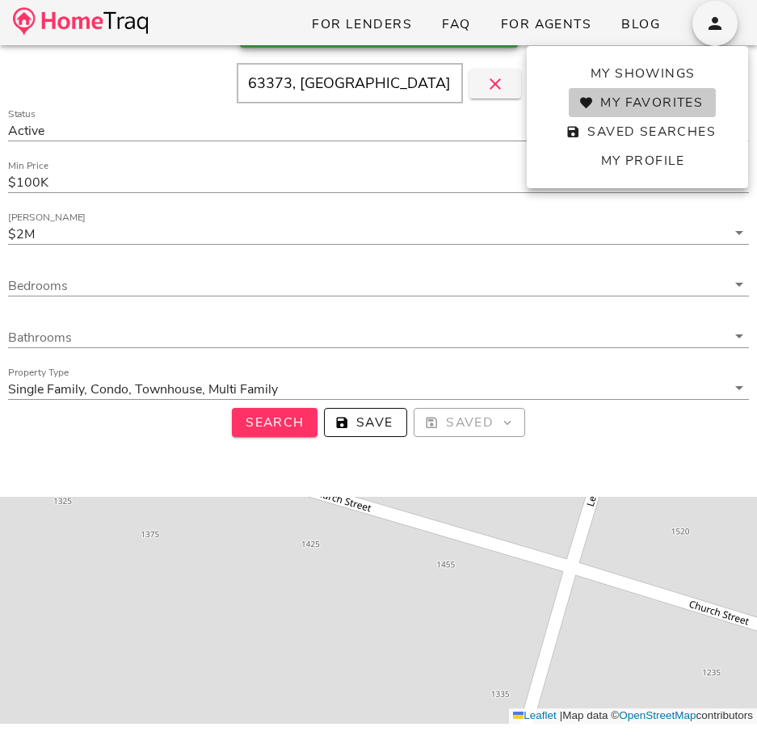
click at [665, 108] on span "My Favorites" at bounding box center [642, 103] width 121 height 18
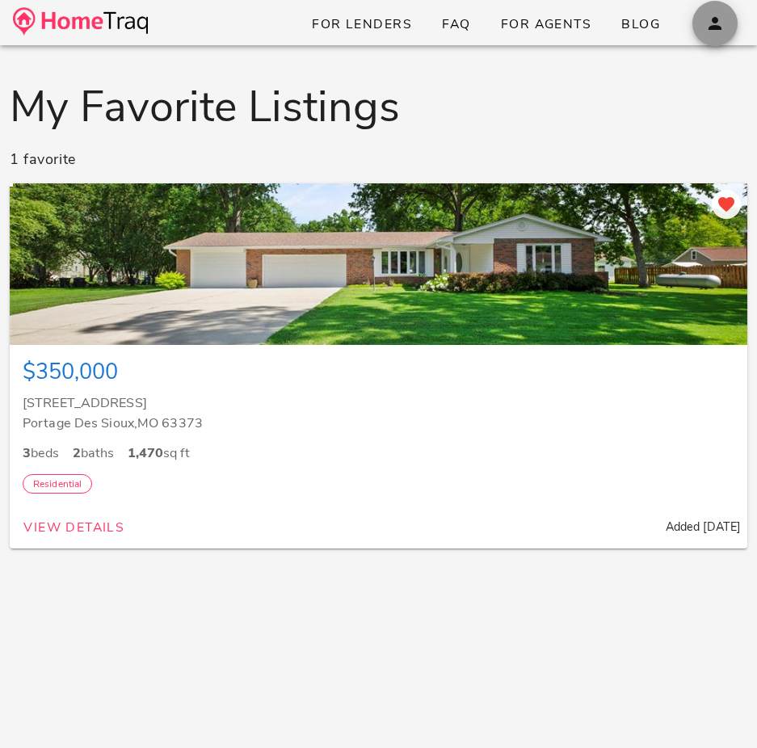
click at [710, 29] on icon "button" at bounding box center [714, 23] width 19 height 19
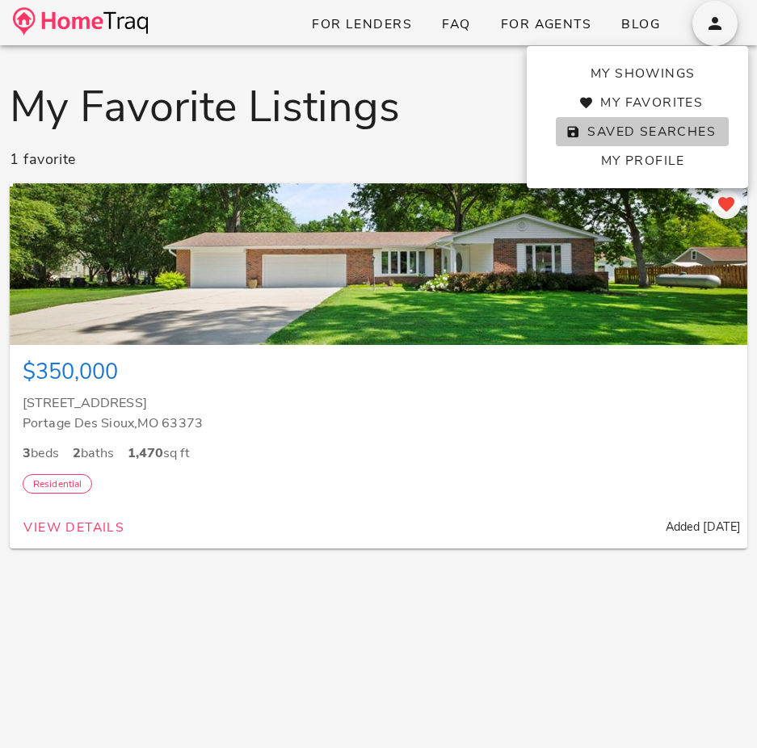
click at [668, 124] on span "Saved Searches" at bounding box center [642, 132] width 147 height 18
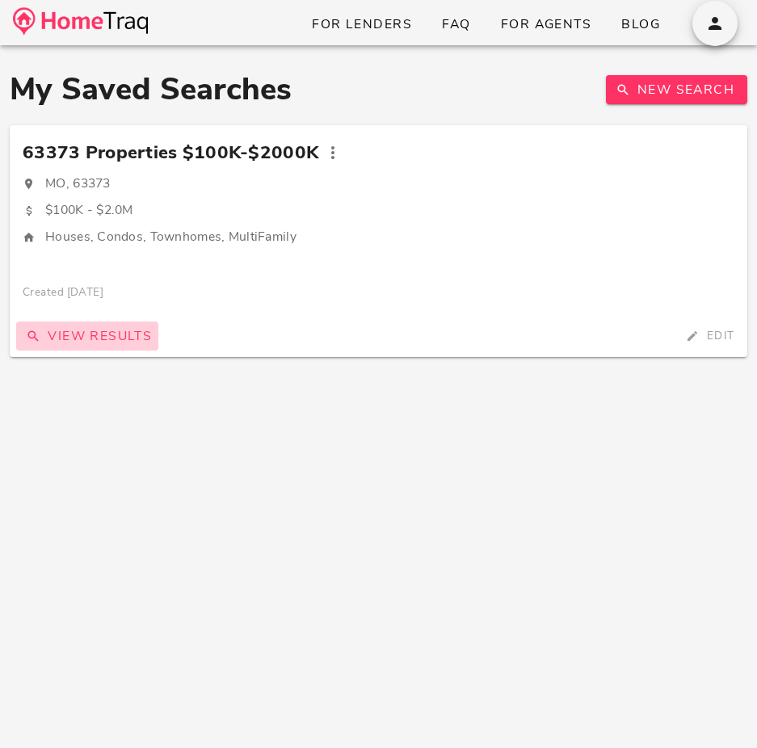
click at [113, 338] on span "View Results" at bounding box center [87, 336] width 129 height 18
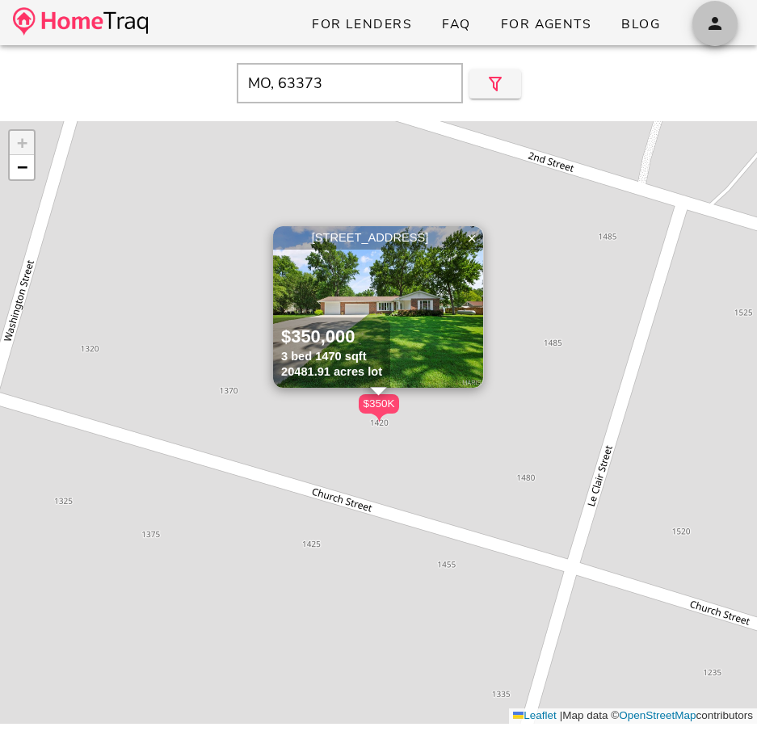
click at [712, 35] on button "button" at bounding box center [714, 23] width 45 height 45
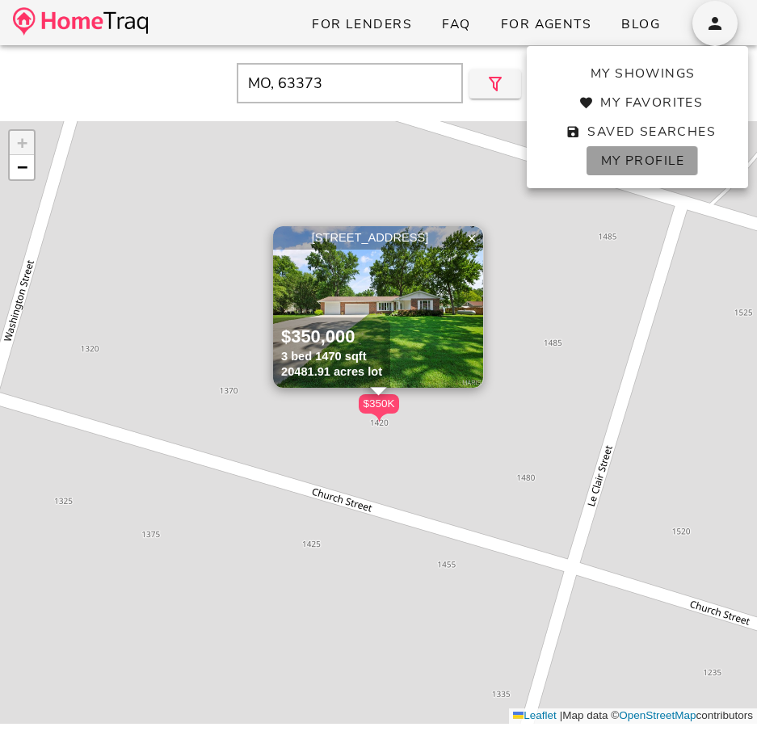
click at [628, 149] on link "My Profile" at bounding box center [641, 160] width 111 height 29
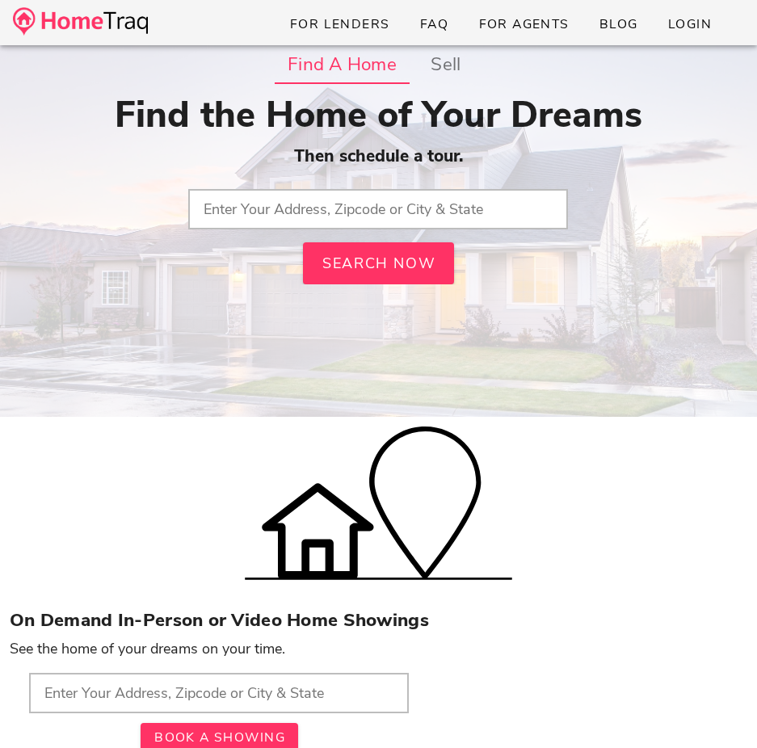
click at [270, 206] on input "text" at bounding box center [378, 209] width 380 height 40
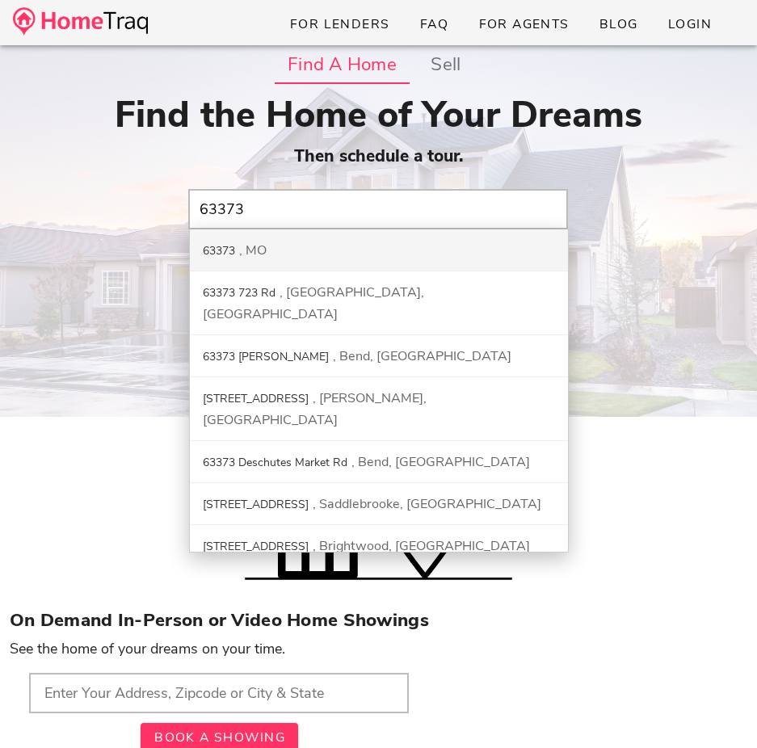
click at [239, 246] on div "MO" at bounding box center [252, 250] width 27 height 18
type input "63373, [GEOGRAPHIC_DATA]"
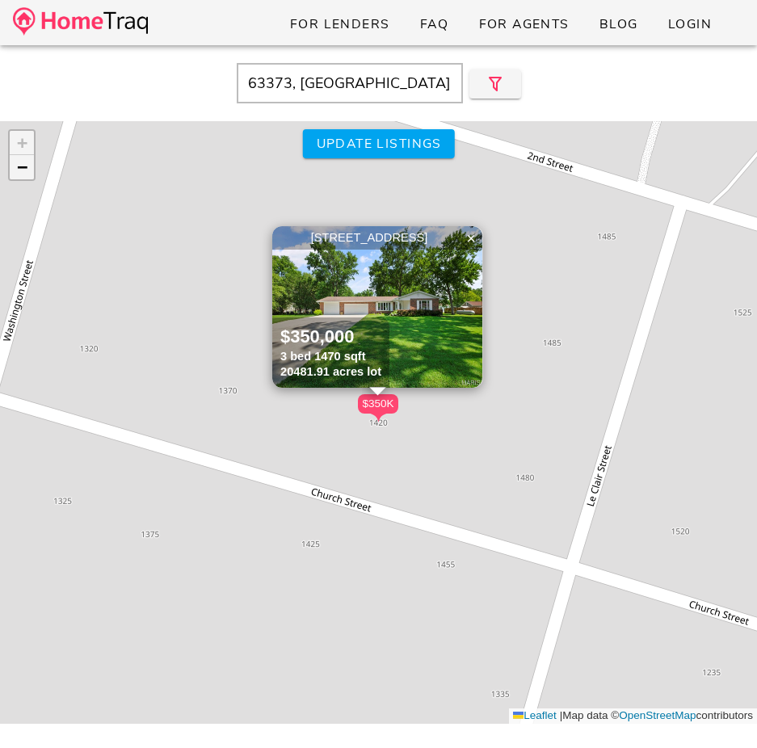
click at [27, 170] on span "−" at bounding box center [22, 167] width 10 height 20
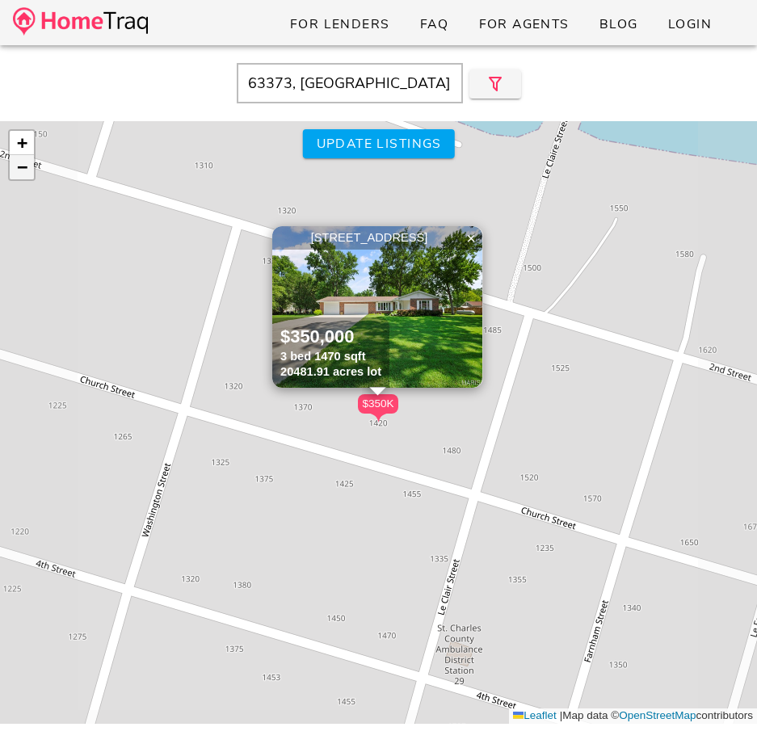
click at [27, 170] on span "−" at bounding box center [22, 167] width 10 height 20
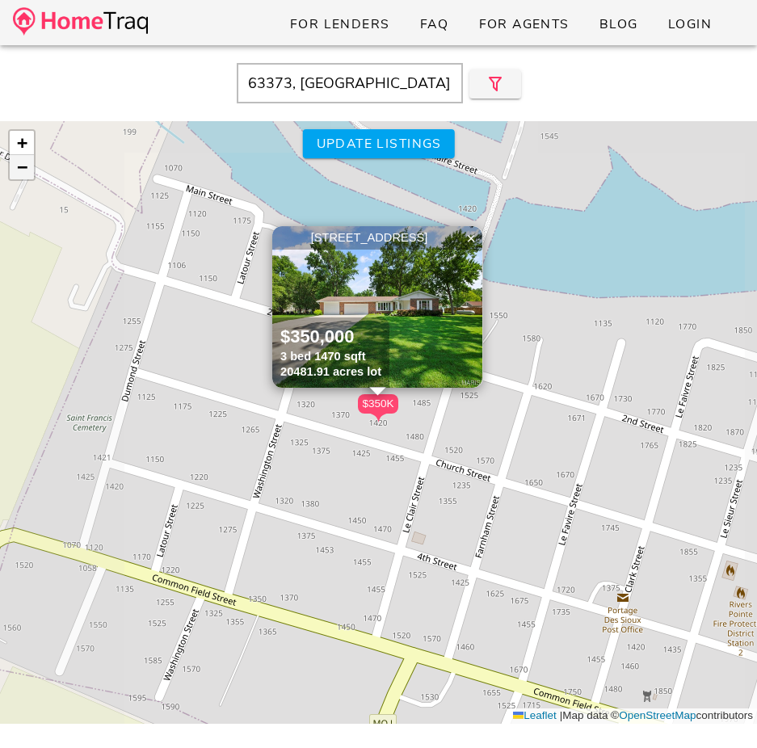
click at [27, 170] on span "−" at bounding box center [22, 167] width 10 height 20
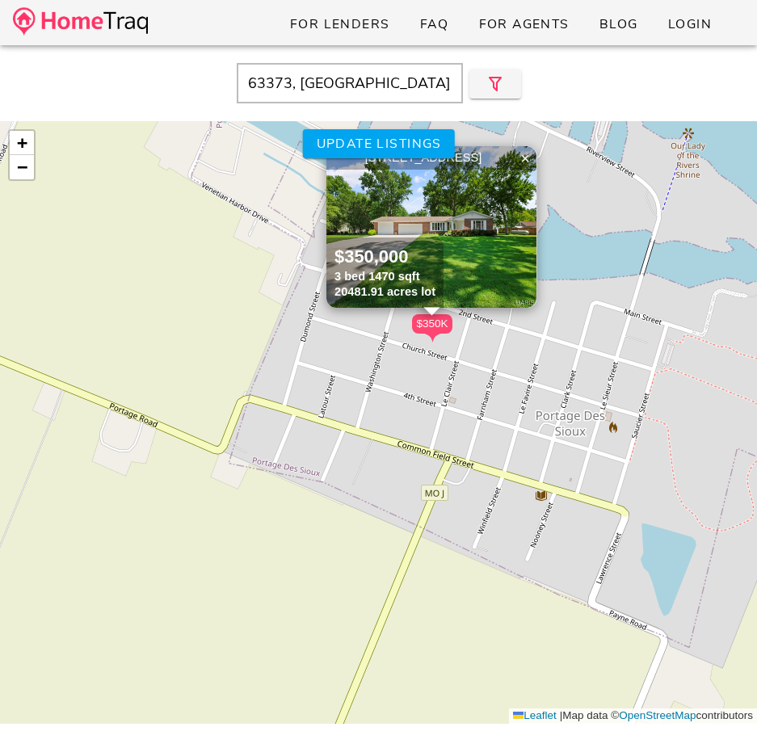
drag, startPoint x: 343, startPoint y: 404, endPoint x: 399, endPoint y: 323, distance: 98.1
click at [399, 323] on div "$350K 1420 Church Street, Portage Des Sioux MO 63373 $350,000 3 bed 1470 sqft 2…" at bounding box center [378, 422] width 757 height 603
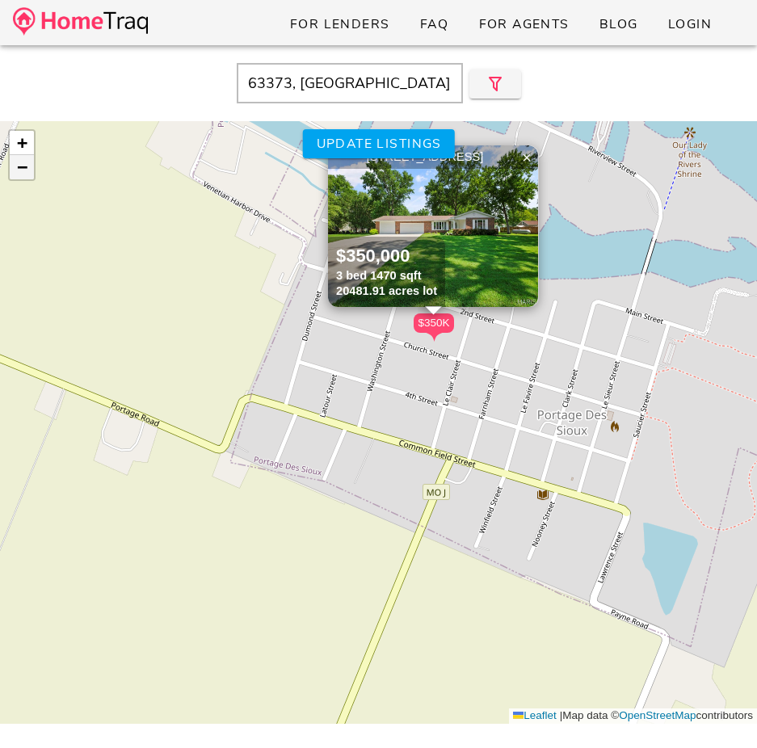
click at [17, 166] on span "−" at bounding box center [22, 167] width 10 height 20
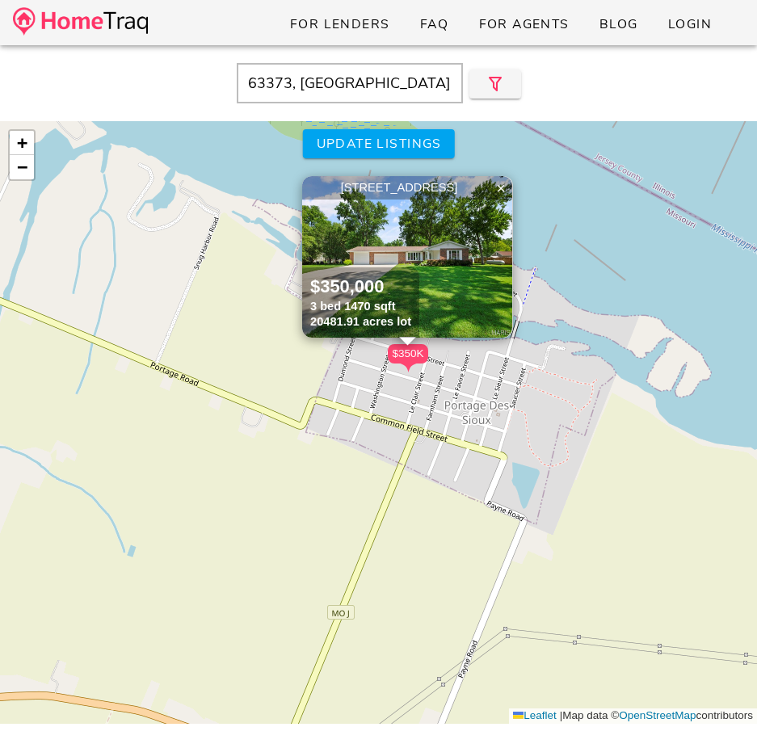
drag, startPoint x: 315, startPoint y: 454, endPoint x: 334, endPoint y: 450, distance: 19.8
click at [334, 450] on div "$350K 1420 Church Street, Portage Des Sioux MO 63373 $350,000 3 bed 1470 sqft 2…" at bounding box center [378, 422] width 757 height 603
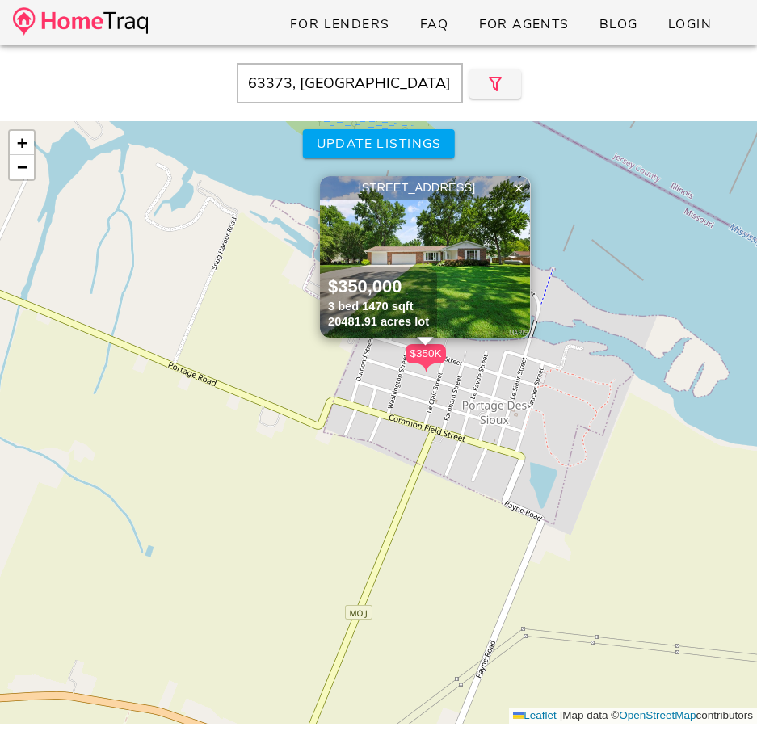
click at [34, 174] on div "+ −" at bounding box center [21, 155] width 27 height 52
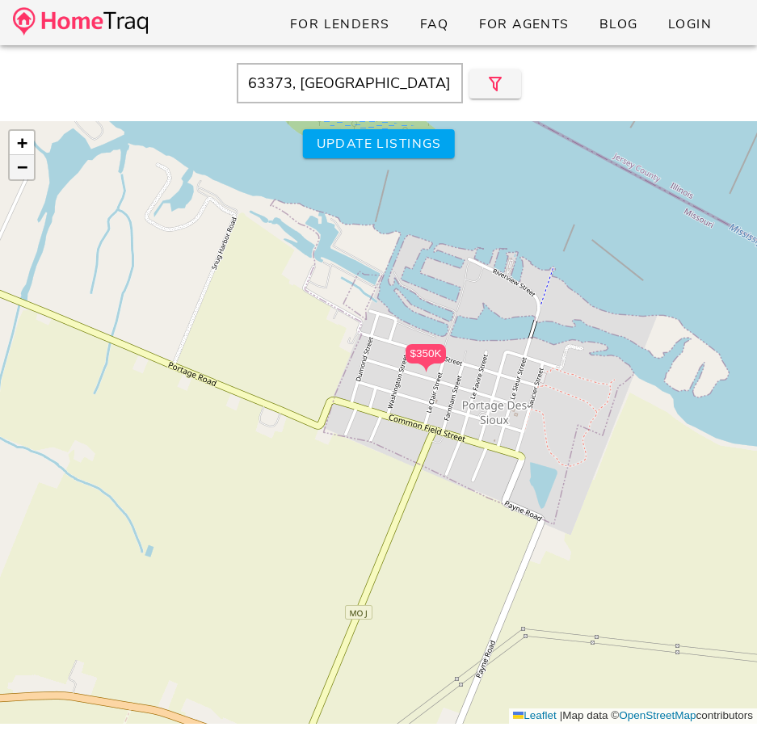
click at [19, 170] on span "−" at bounding box center [22, 167] width 10 height 20
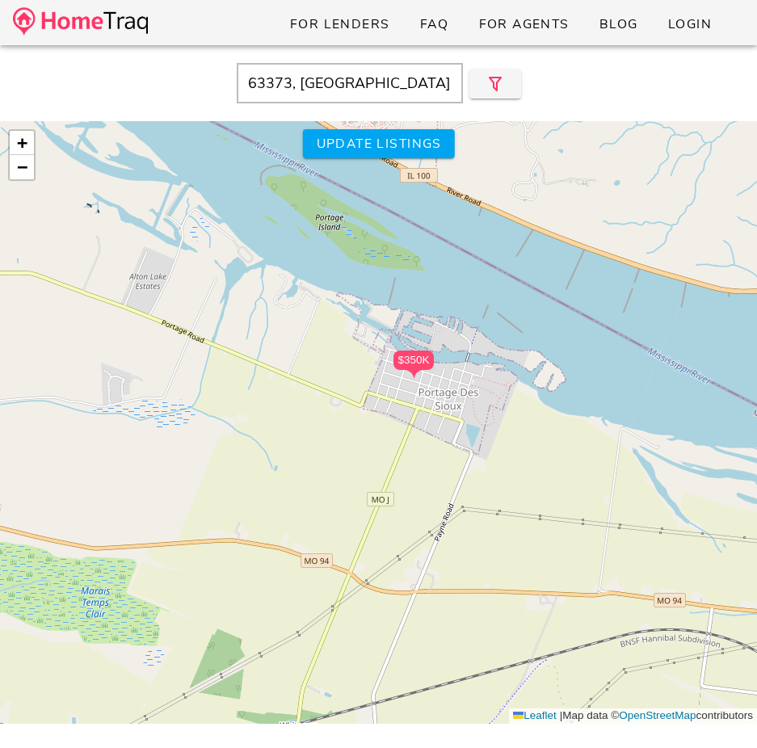
drag, startPoint x: 183, startPoint y: 330, endPoint x: 235, endPoint y: 304, distance: 57.4
click at [235, 304] on div "$350K + − Leaflet | Map data © OpenStreetMap contributors" at bounding box center [378, 422] width 757 height 603
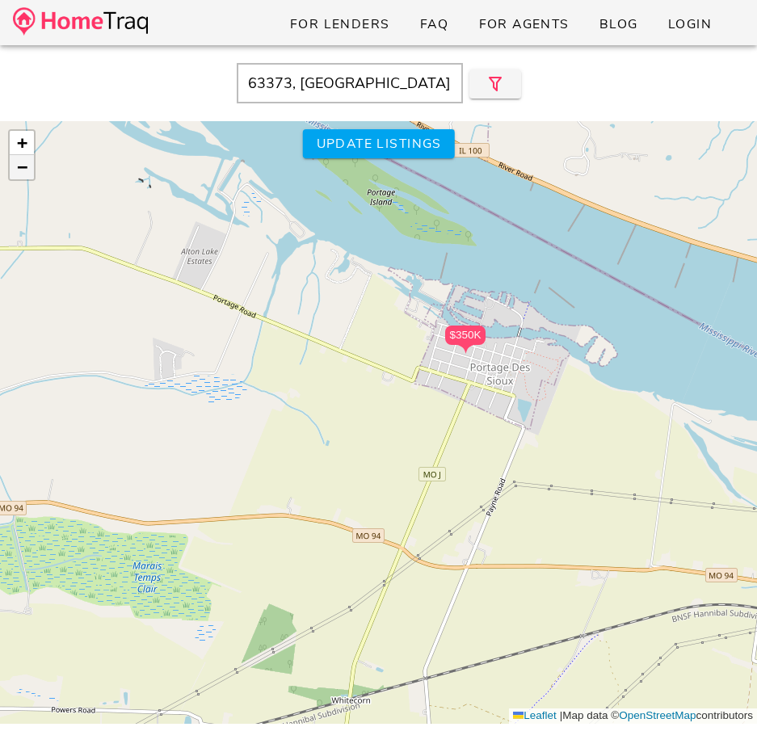
click at [26, 170] on span "−" at bounding box center [22, 167] width 10 height 20
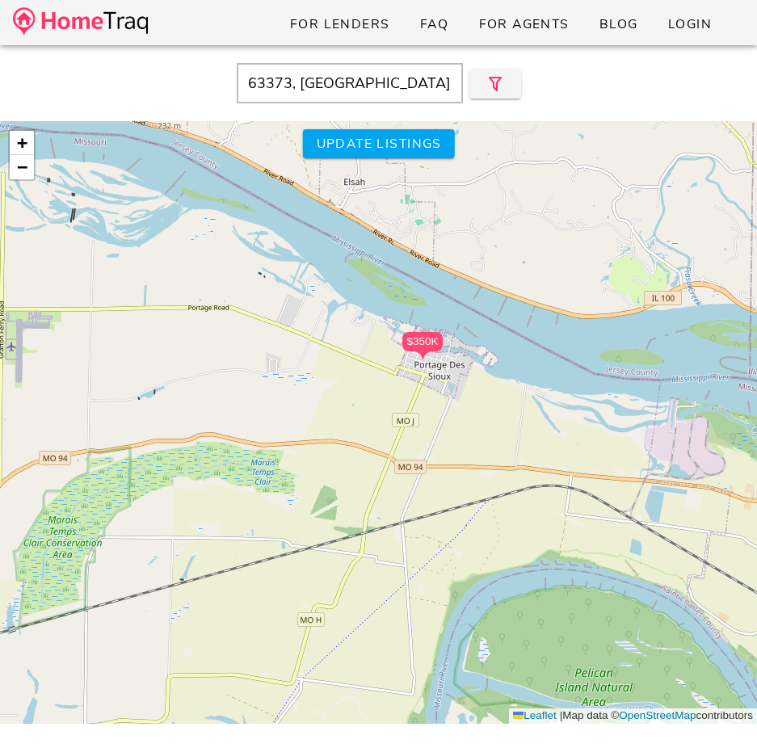
drag, startPoint x: 253, startPoint y: 358, endPoint x: 254, endPoint y: 331, distance: 26.7
click at [254, 331] on div "$350K + − Leaflet | Map data © OpenStreetMap contributors" at bounding box center [378, 422] width 757 height 603
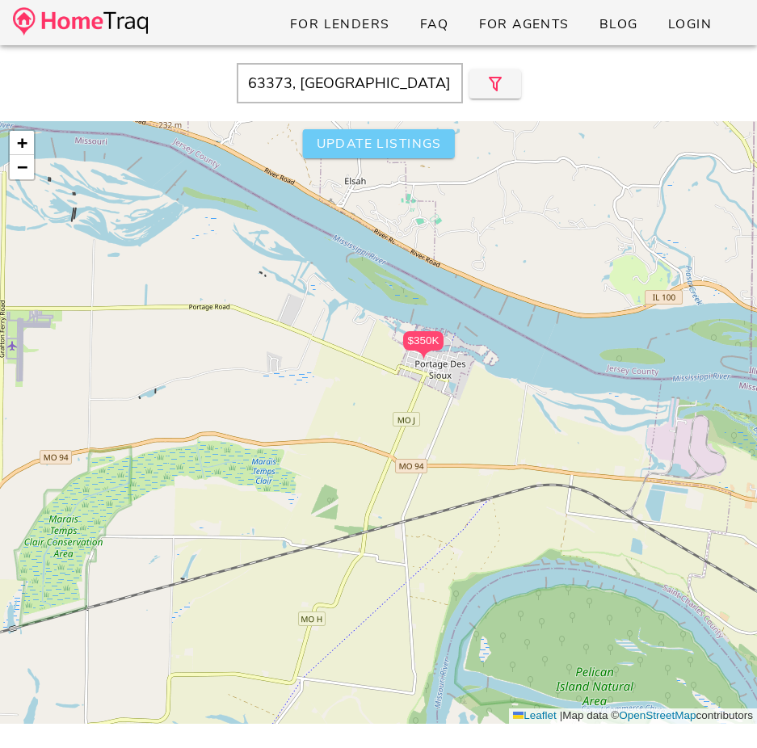
click at [393, 152] on span "Update listings" at bounding box center [378, 144] width 126 height 18
type input "MO"
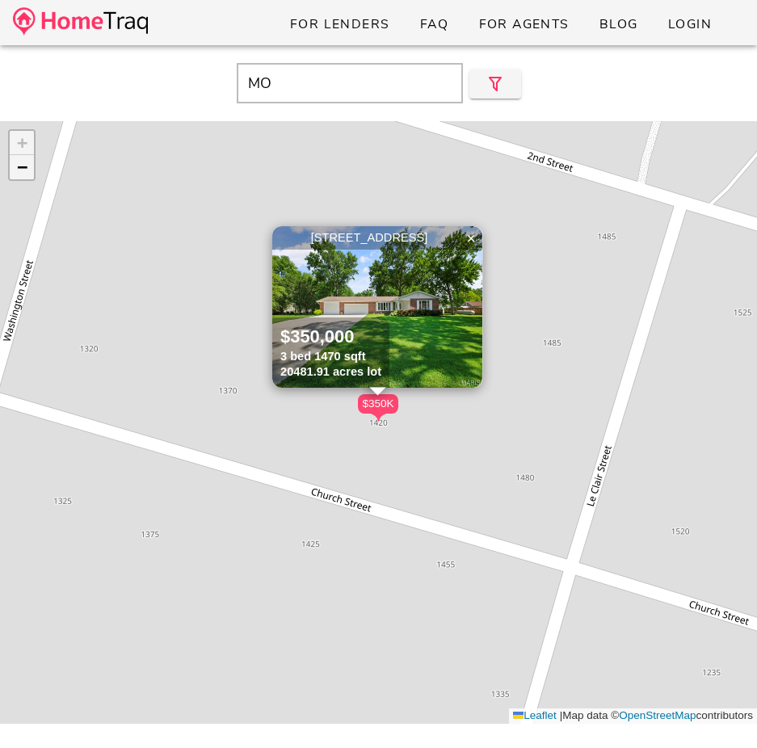
click at [23, 165] on span "−" at bounding box center [22, 167] width 10 height 20
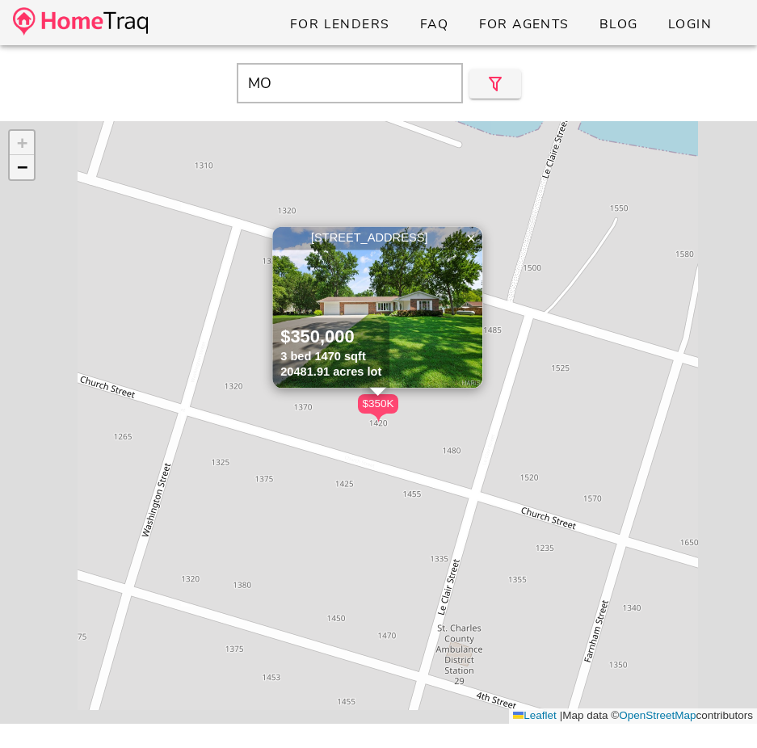
click at [23, 165] on span "−" at bounding box center [22, 167] width 10 height 20
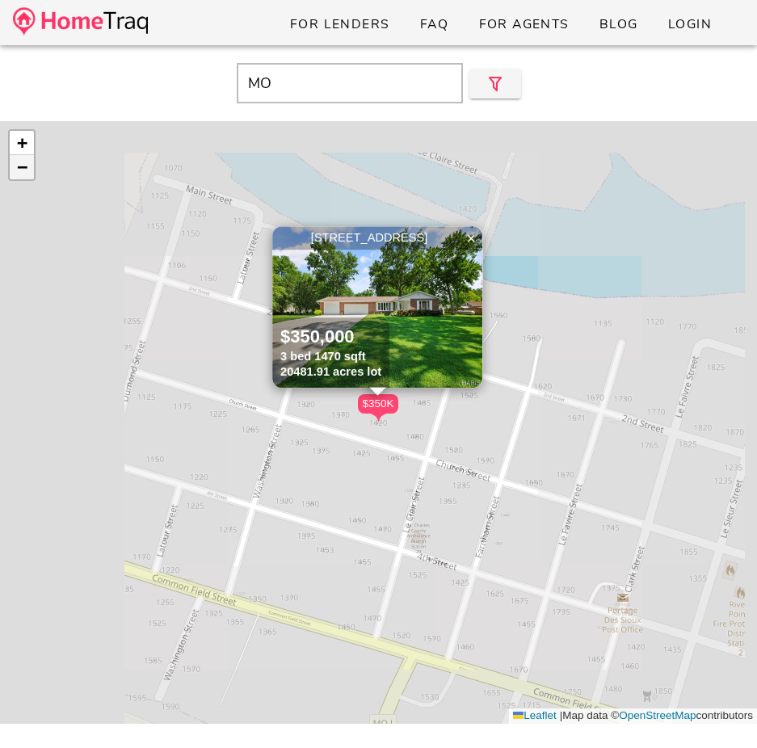
click at [23, 165] on span "−" at bounding box center [22, 167] width 10 height 20
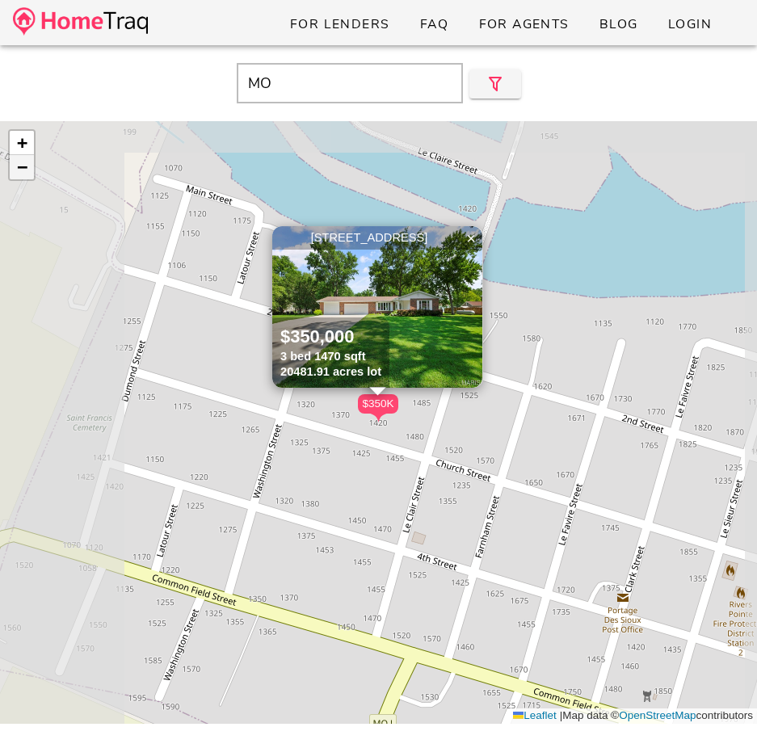
click at [23, 165] on span "−" at bounding box center [22, 167] width 10 height 20
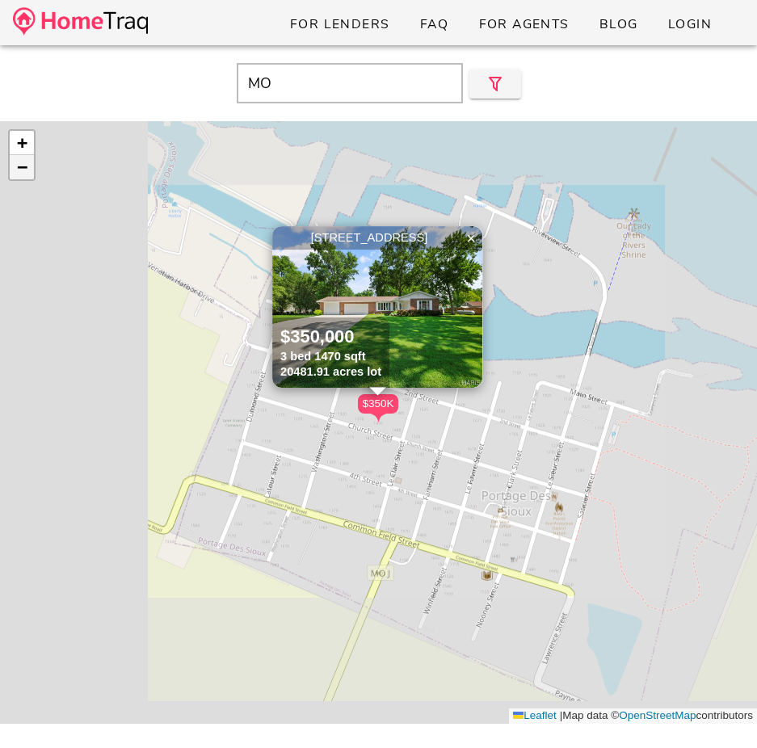
click at [23, 165] on span "−" at bounding box center [22, 167] width 10 height 20
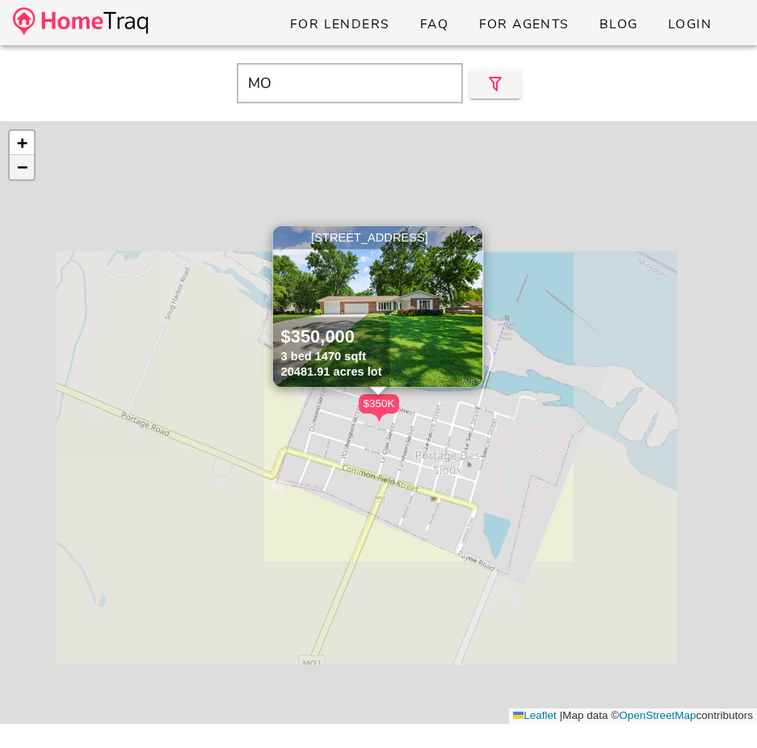
click at [23, 165] on span "−" at bounding box center [22, 167] width 10 height 20
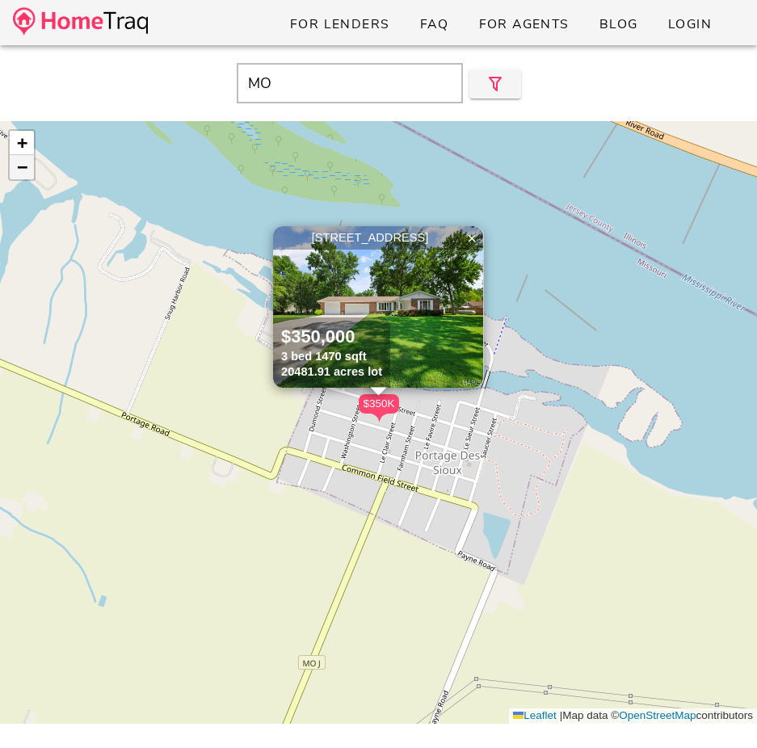
click at [23, 165] on span "−" at bounding box center [22, 167] width 10 height 20
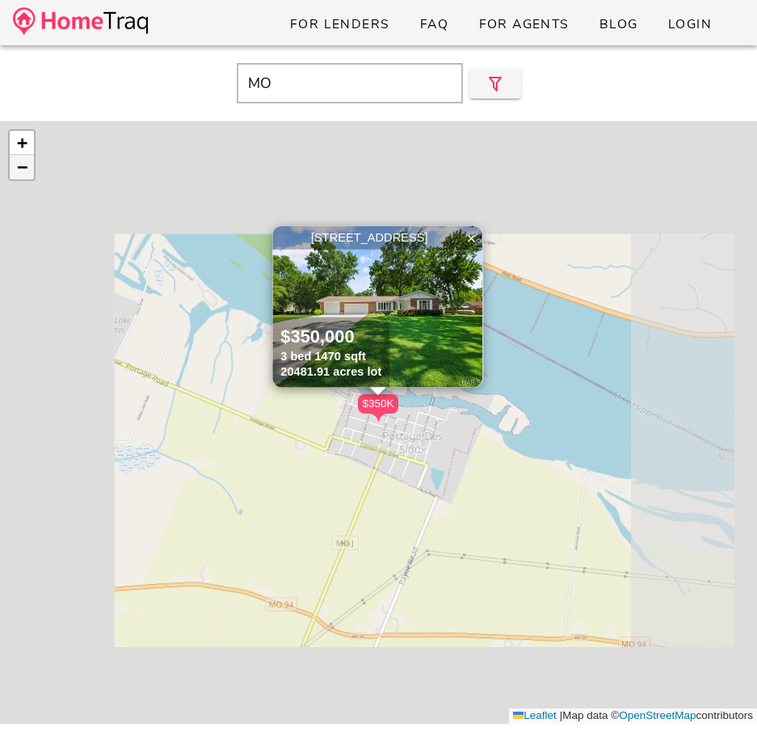
click at [23, 165] on span "−" at bounding box center [22, 167] width 10 height 20
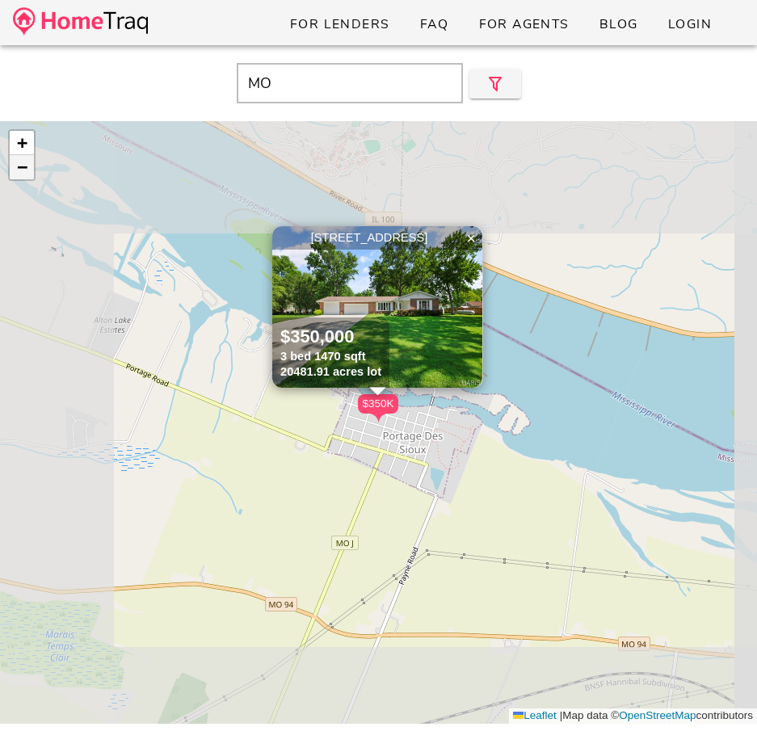
click at [23, 165] on span "−" at bounding box center [22, 167] width 10 height 20
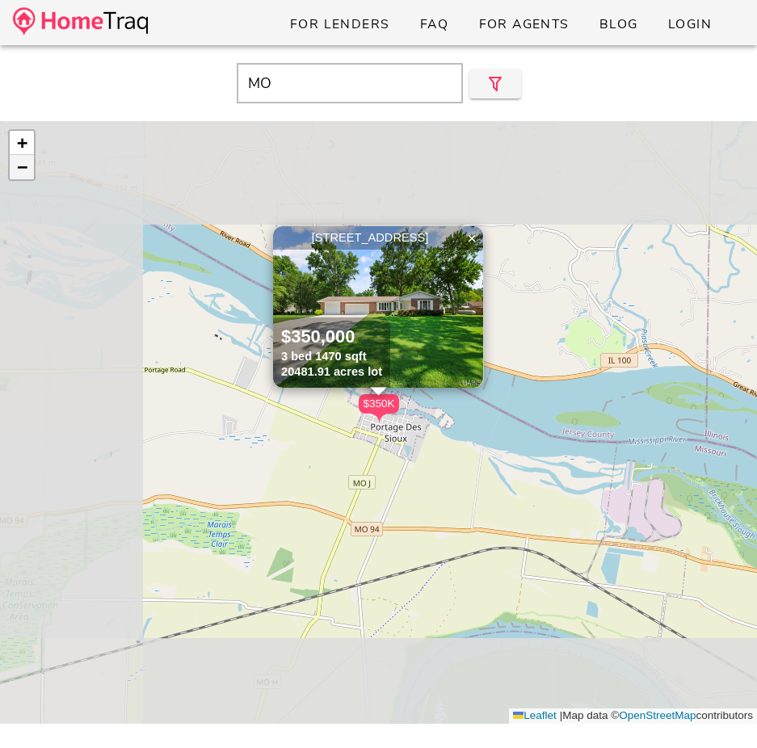
click at [23, 165] on span "−" at bounding box center [22, 167] width 10 height 20
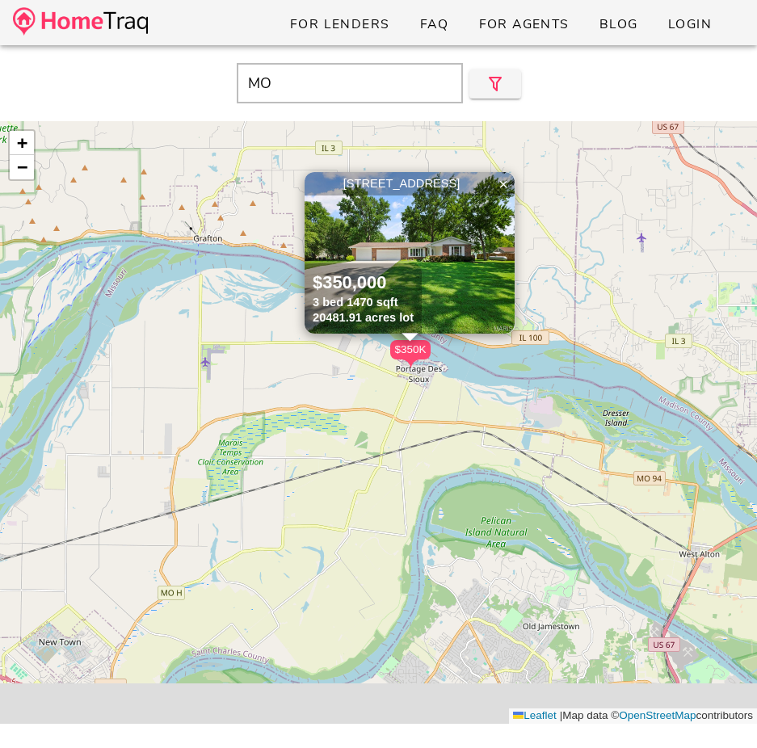
drag, startPoint x: 241, startPoint y: 481, endPoint x: 279, endPoint y: 405, distance: 86.0
click at [279, 407] on div "$350K 1420 Church Street, Portage Des Sioux MO 63373 $350,000 3 bed 1470 sqft 2…" at bounding box center [378, 422] width 757 height 603
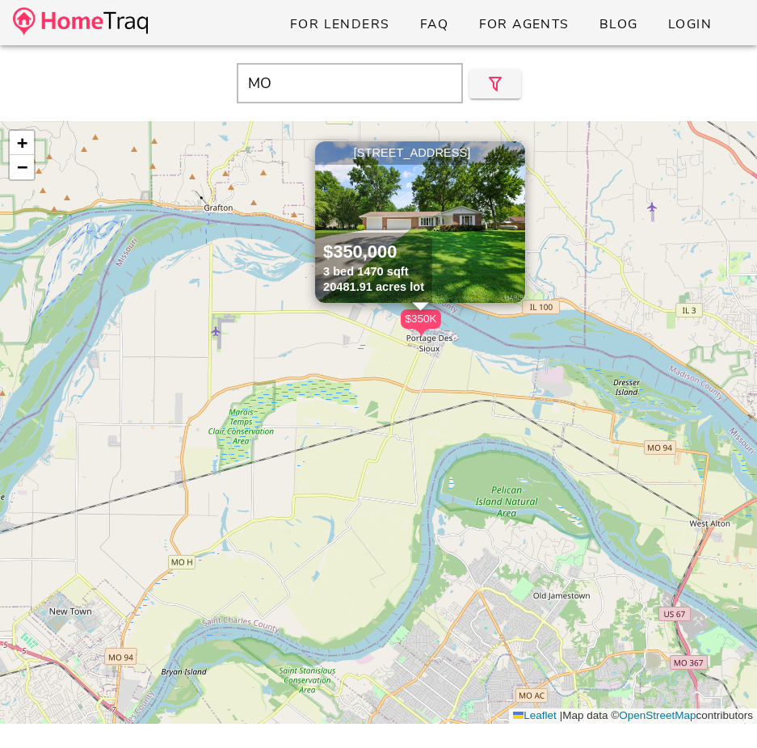
click at [516, 150] on span "×" at bounding box center [514, 154] width 10 height 18
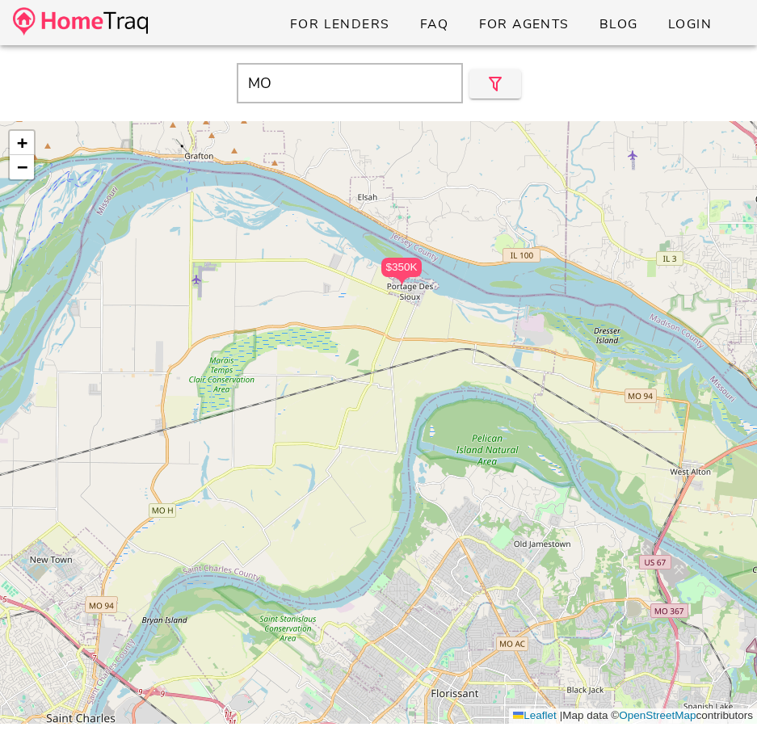
drag, startPoint x: 317, startPoint y: 259, endPoint x: 293, endPoint y: 193, distance: 70.5
click at [293, 194] on div "$350K + − Leaflet | Map data © OpenStreetMap contributors" at bounding box center [378, 422] width 757 height 603
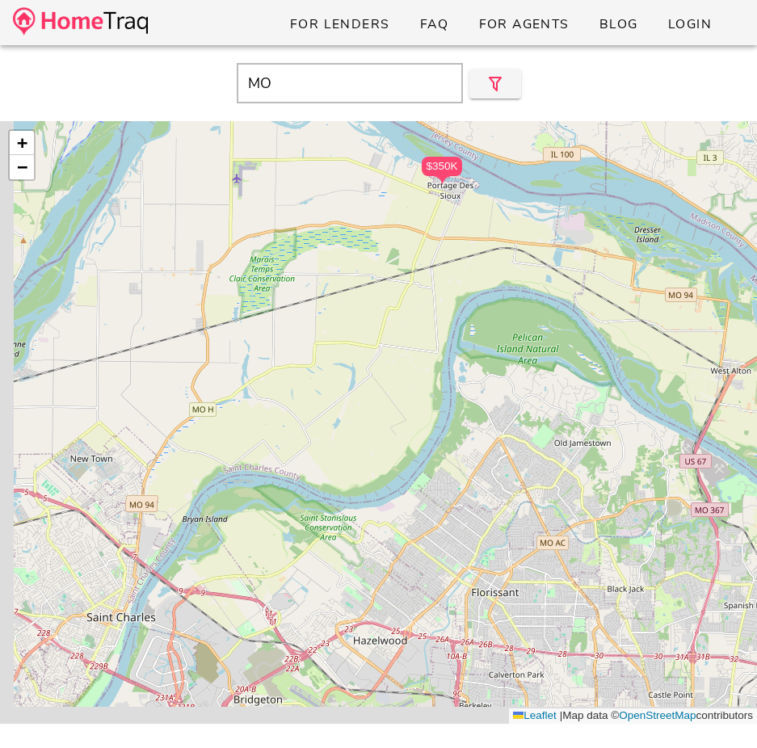
drag, startPoint x: 293, startPoint y: 193, endPoint x: 338, endPoint y: 103, distance: 101.1
click at [338, 103] on div "MO Close $350K + − Leaflet | Map data © OpenStreetMap contributors $350,000 3 b…" at bounding box center [378, 419] width 757 height 748
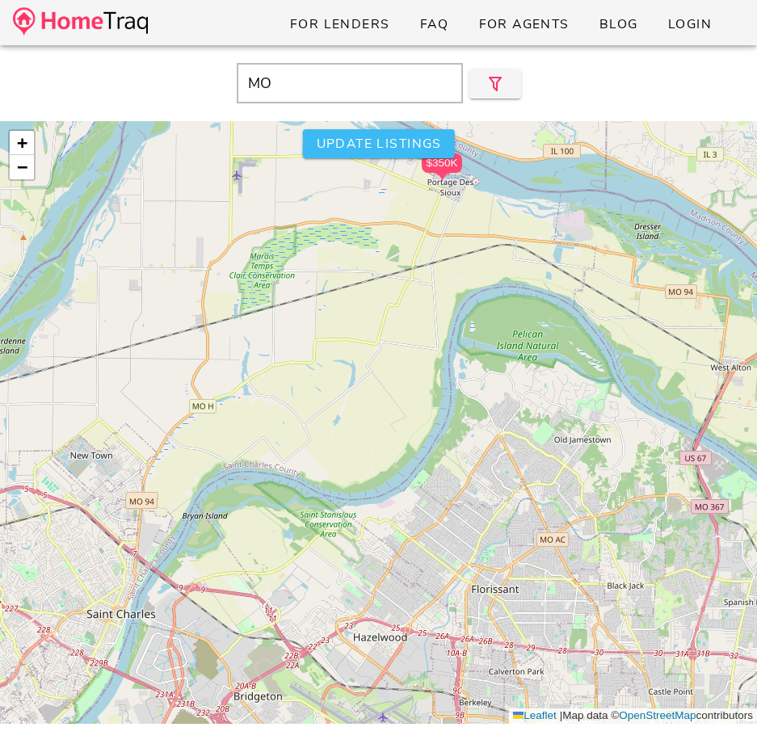
click at [379, 153] on button "Update listings" at bounding box center [378, 143] width 152 height 29
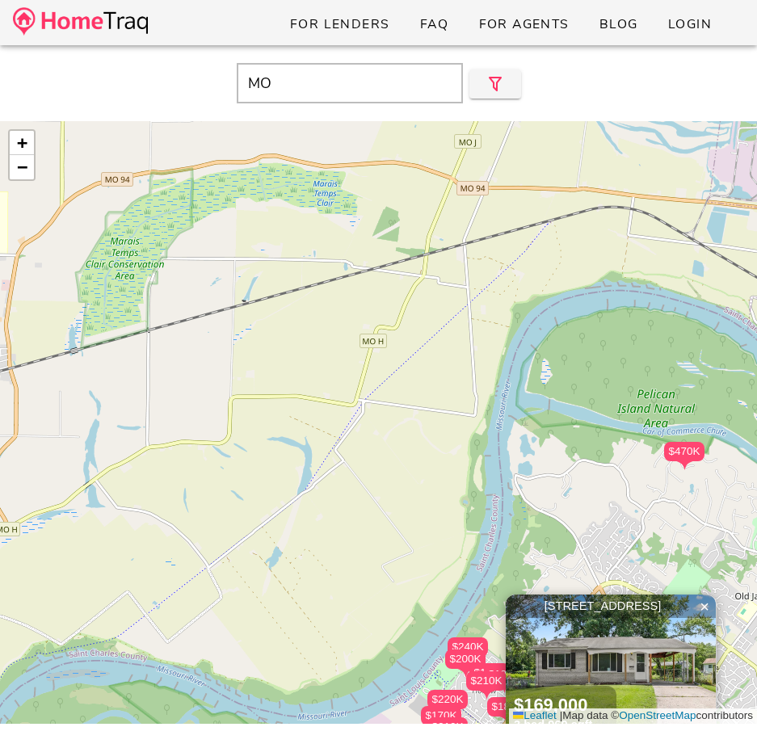
drag, startPoint x: 372, startPoint y: 264, endPoint x: 477, endPoint y: 626, distance: 376.8
click at [477, 626] on div "$240K $200K $220K $175K $210K $170K $188K $210K $400K $635K $180K $195K $230K $…" at bounding box center [378, 422] width 757 height 603
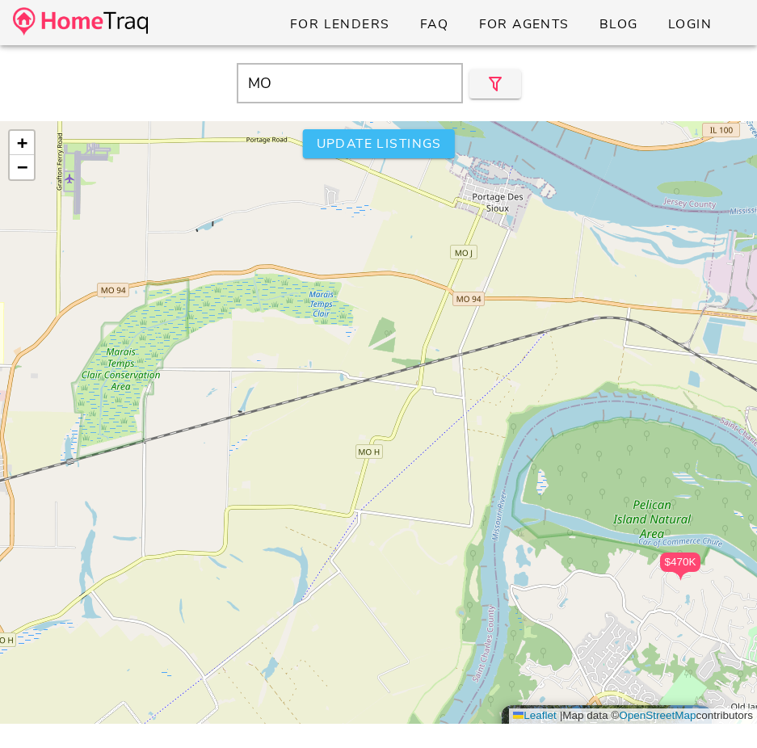
click at [398, 133] on button "Update listings" at bounding box center [378, 143] width 152 height 29
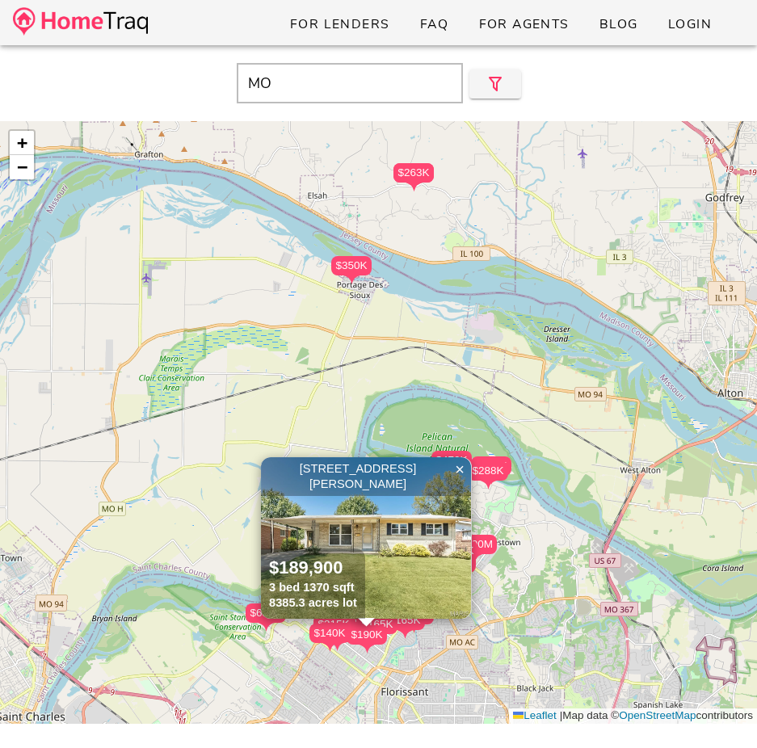
click at [296, 330] on div "$350K $470K $240K $400K $200K $230K $195K $175K $188K $210K $220K $288K $400K $…" at bounding box center [378, 422] width 757 height 603
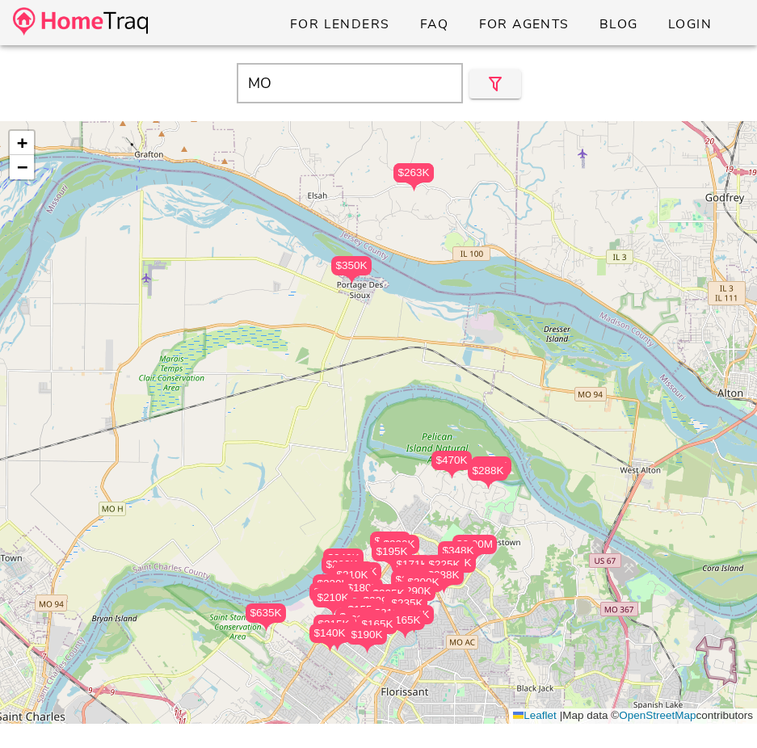
click at [296, 330] on div "$350K $470K $240K $400K $200K $230K $195K $175K $188K $210K $220K $288K $400K $…" at bounding box center [378, 422] width 757 height 603
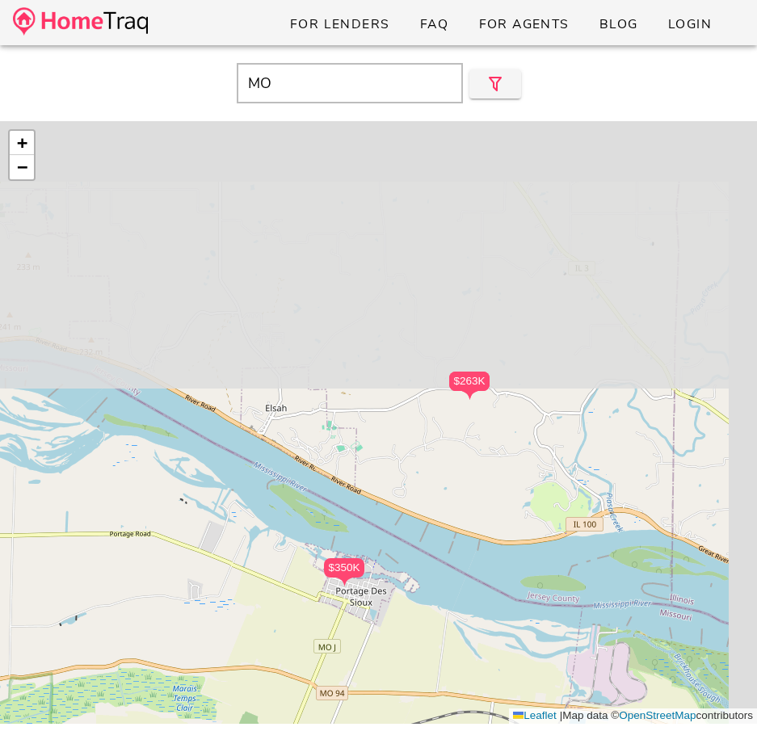
drag, startPoint x: 296, startPoint y: 330, endPoint x: 234, endPoint y: 678, distance: 352.8
click at [234, 678] on div "$350K $470K $240K $400K $200K $230K $195K $175K $188K $210K $220K $288K $400K $…" at bounding box center [378, 422] width 757 height 603
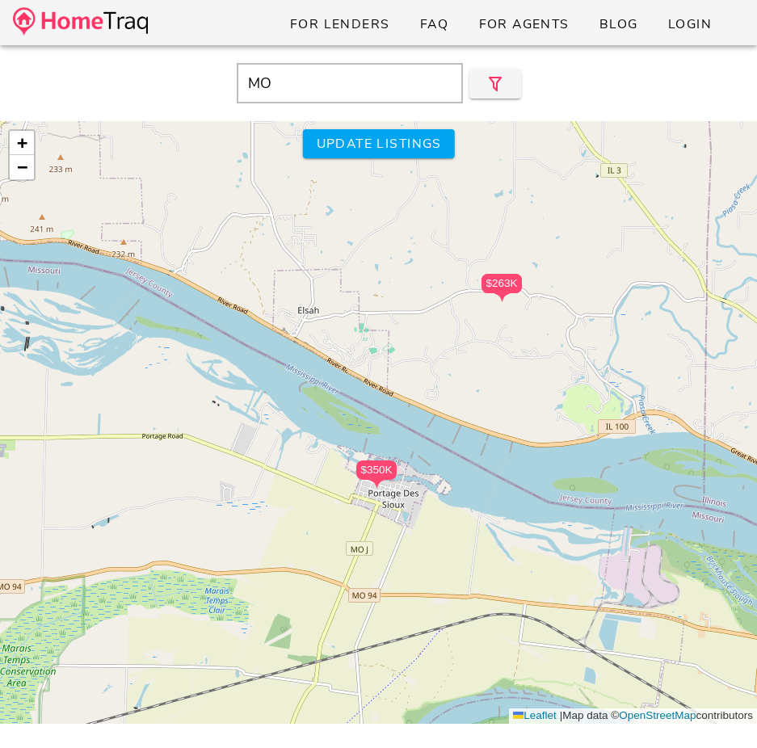
drag, startPoint x: 245, startPoint y: 655, endPoint x: 279, endPoint y: 556, distance: 104.5
click at [279, 556] on div "$350K $470K $240K $400K $200K $230K $195K $175K $188K $210K $220K $288K $400K $…" at bounding box center [378, 422] width 757 height 603
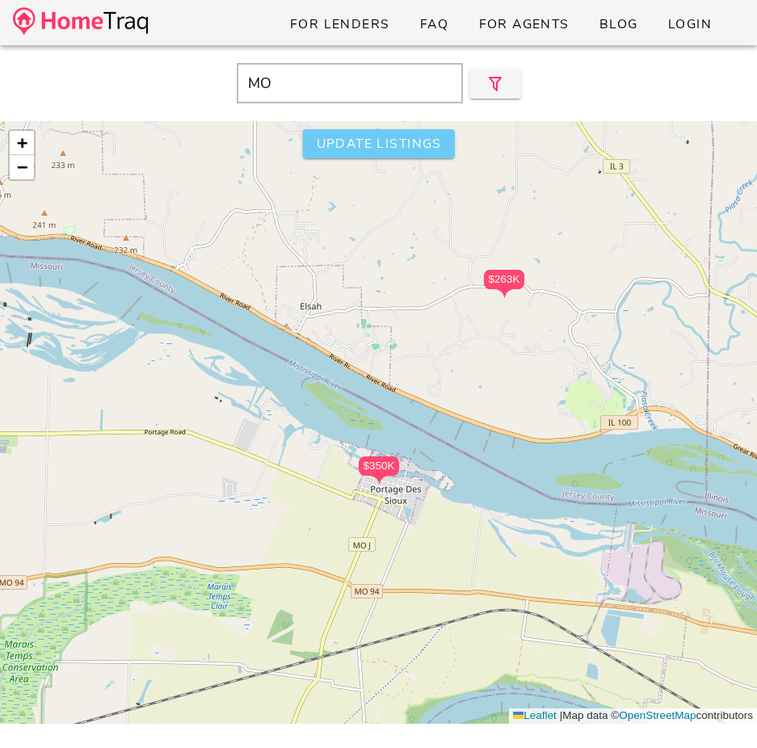
click at [361, 148] on span "Update listings" at bounding box center [378, 144] width 126 height 18
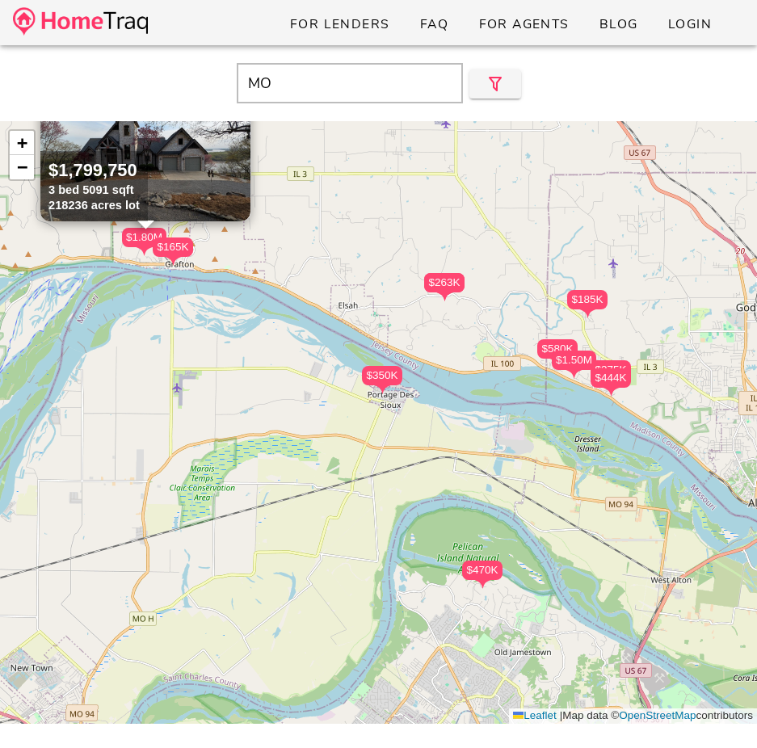
click at [383, 381] on div "$350K" at bounding box center [382, 375] width 40 height 19
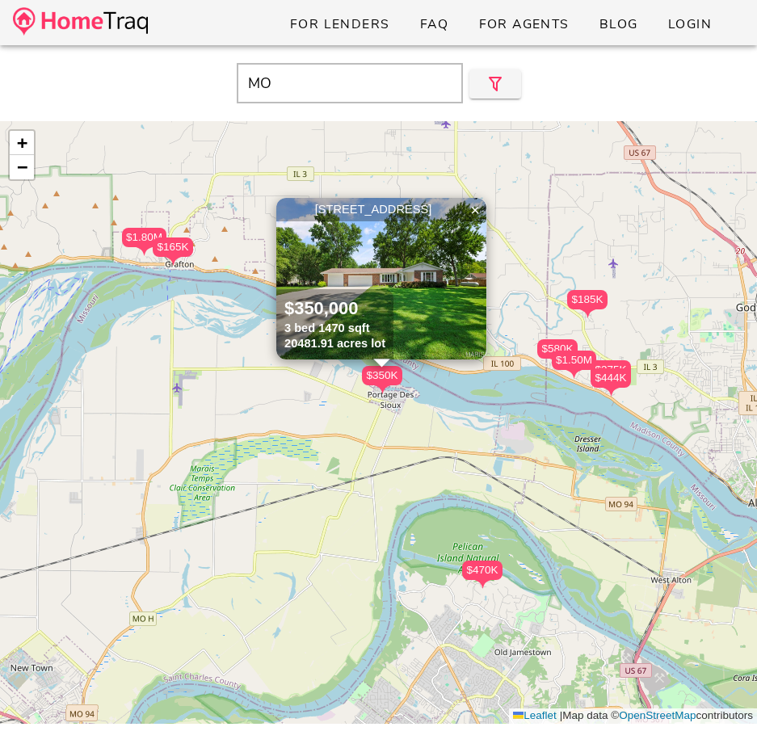
click at [408, 216] on div "1420 Church Street, Portage Des Sioux MO 63373" at bounding box center [381, 209] width 202 height 15
click at [545, 342] on div "$580K" at bounding box center [557, 348] width 40 height 19
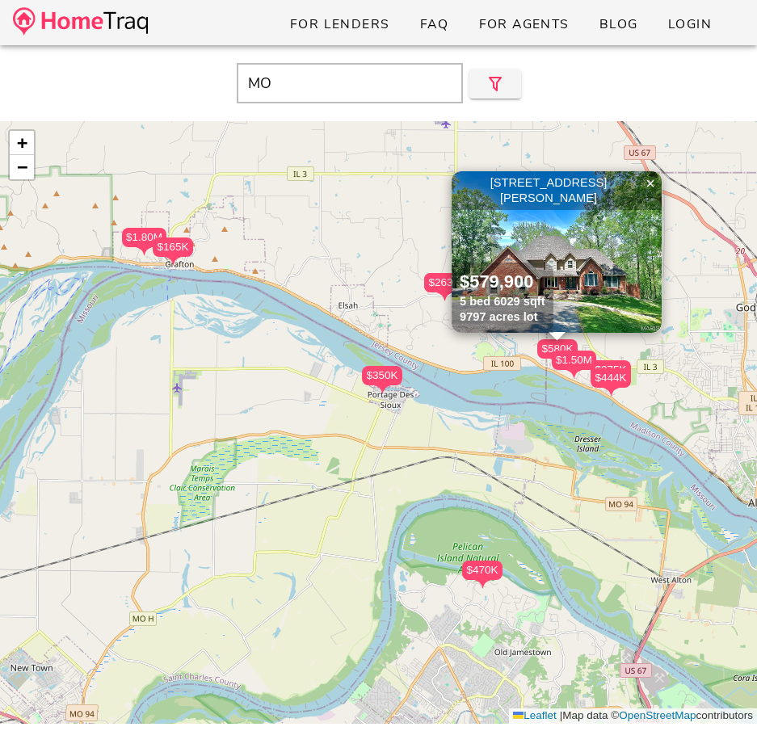
click at [169, 240] on div "$165K" at bounding box center [173, 246] width 40 height 19
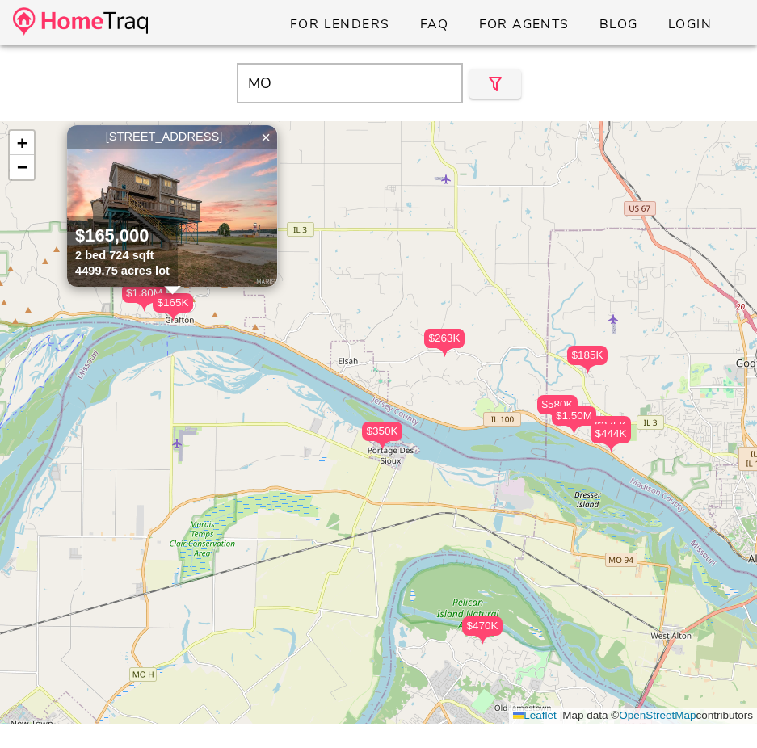
click at [139, 289] on div "$1.80M" at bounding box center [144, 292] width 44 height 19
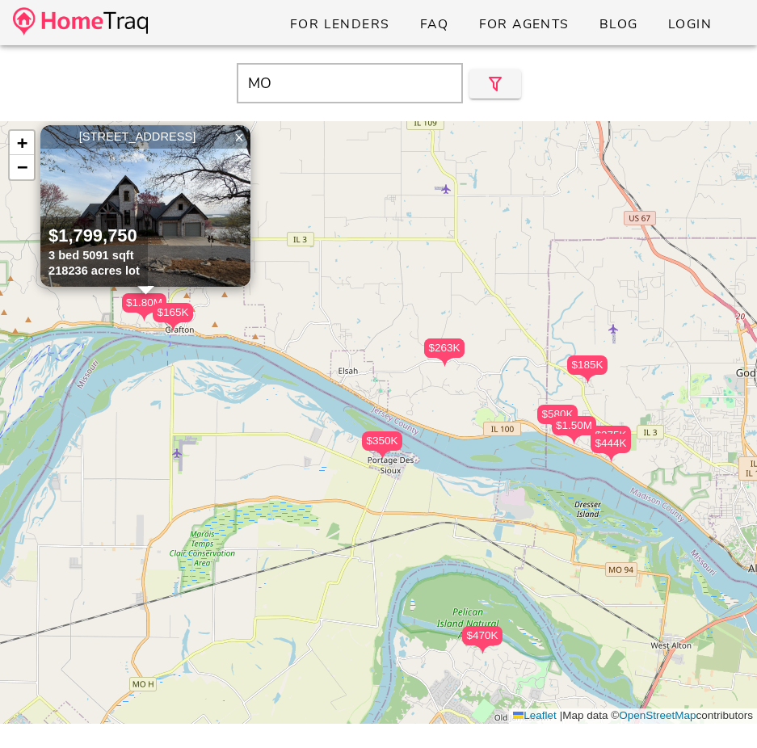
click at [605, 438] on div "$444K" at bounding box center [610, 443] width 40 height 19
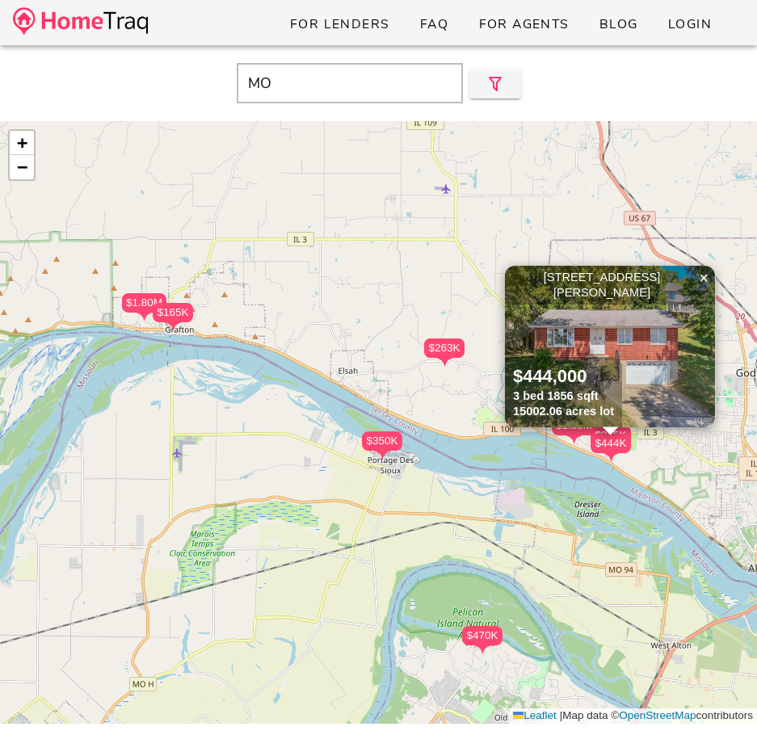
click at [443, 346] on div "$263K" at bounding box center [444, 347] width 40 height 19
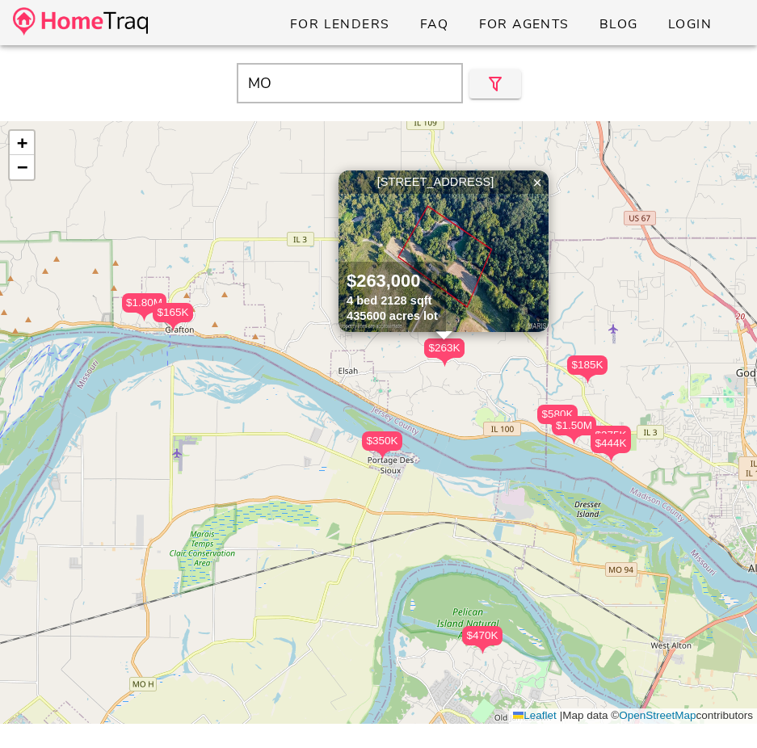
click at [397, 439] on div "$350K" at bounding box center [382, 440] width 40 height 19
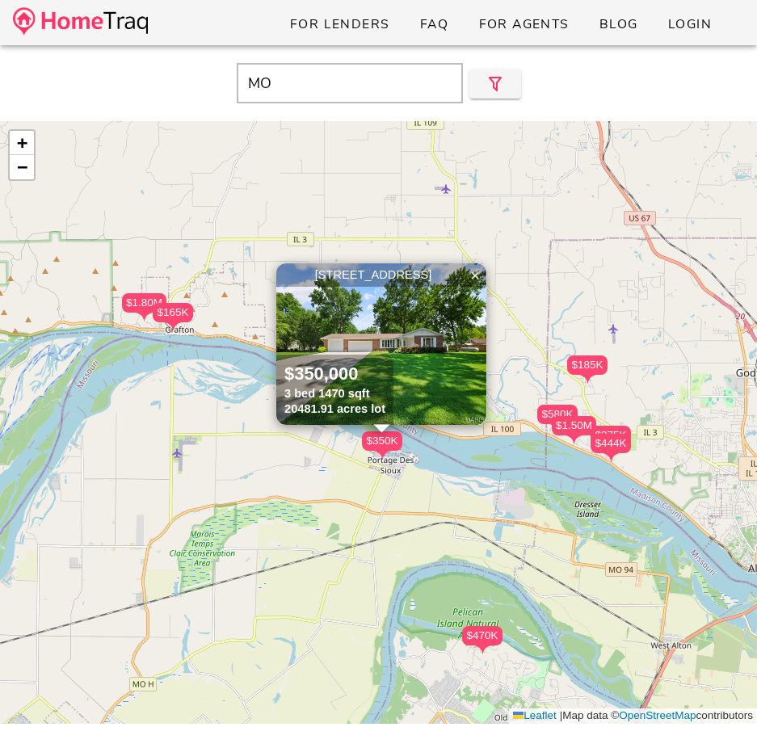
click at [619, 436] on div "$444K" at bounding box center [610, 443] width 40 height 19
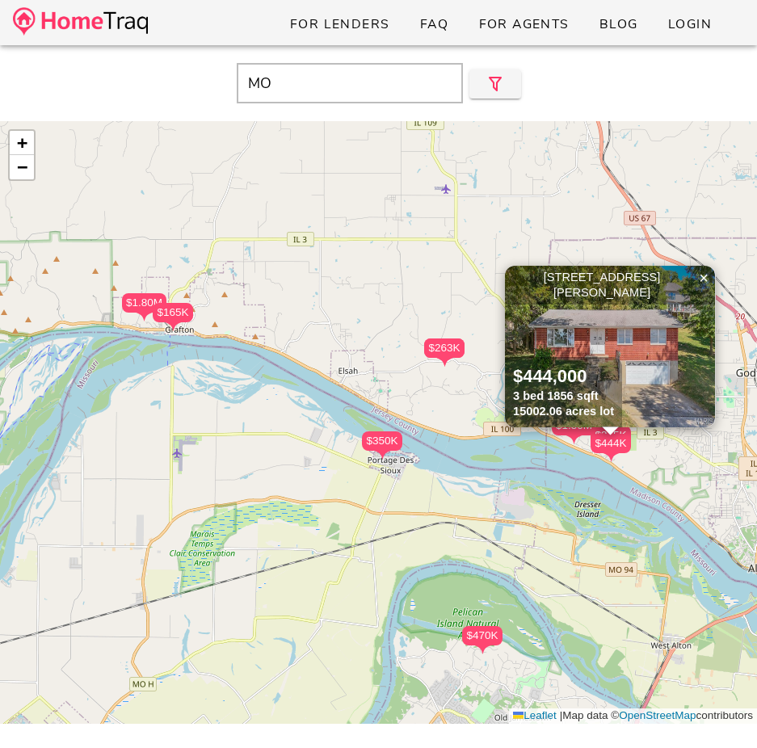
click at [475, 642] on div "$470K" at bounding box center [482, 635] width 40 height 19
